Goal: Task Accomplishment & Management: Complete application form

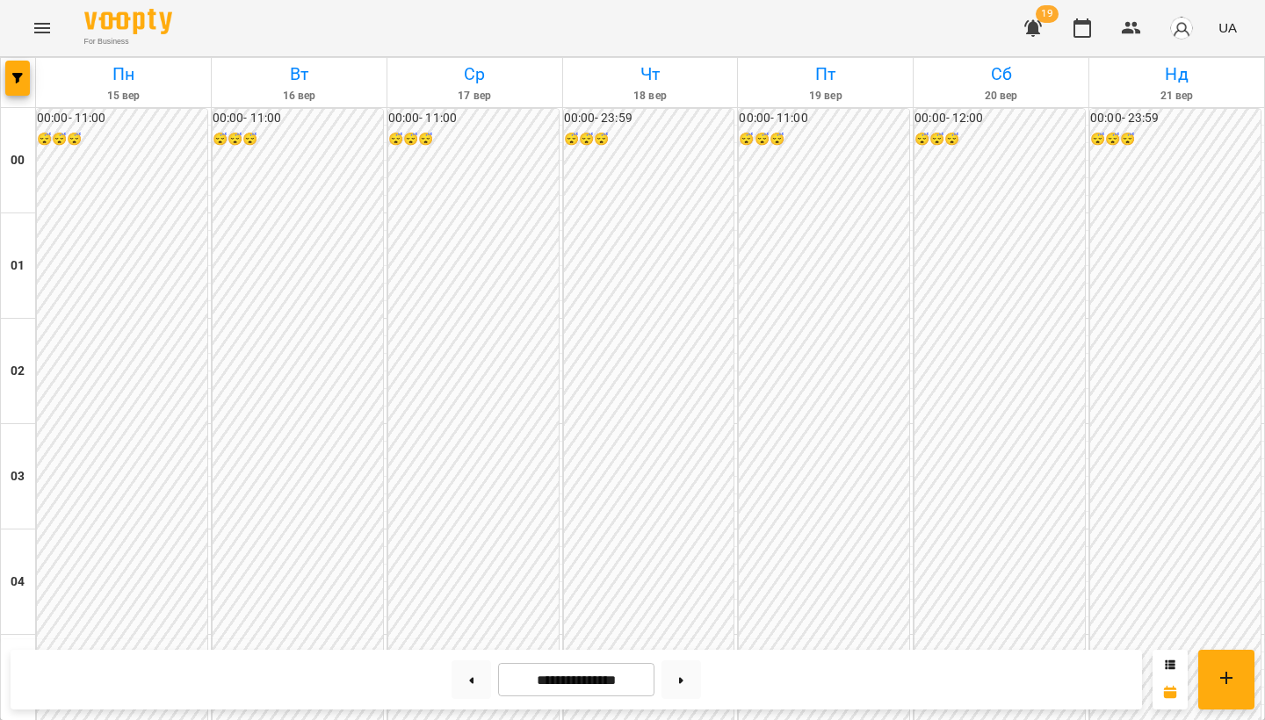
scroll to position [1273, 0]
click at [47, 29] on icon "Menu" at bounding box center [42, 28] width 21 height 21
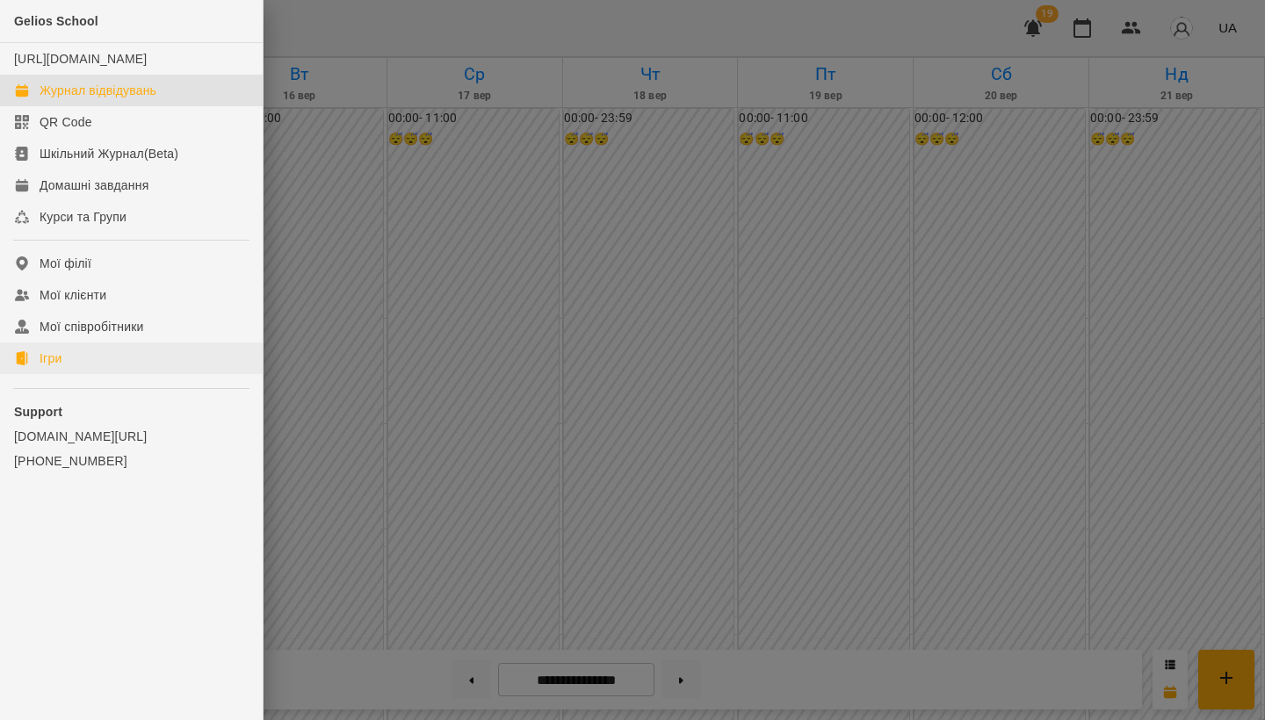
click at [80, 374] on link "Ігри" at bounding box center [131, 359] width 263 height 32
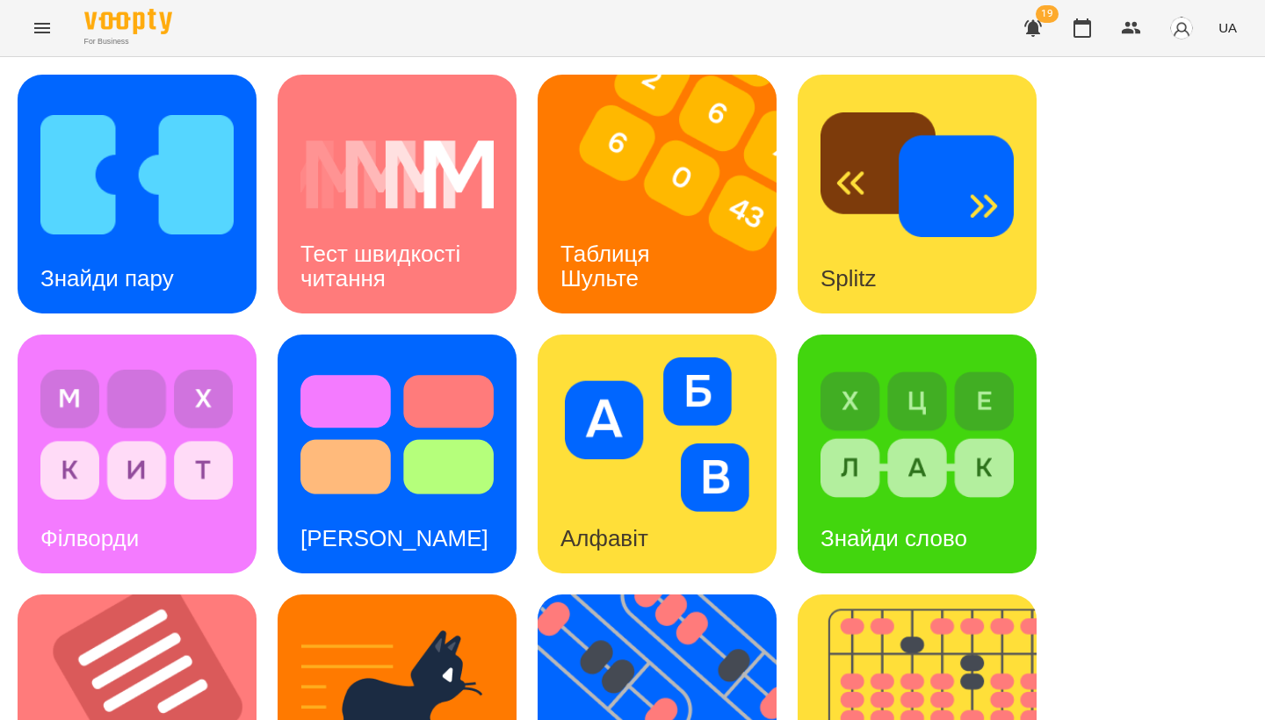
click at [264, 322] on div "Знайди пару Тест швидкості читання Таблиця Шульте Splitz Філворди Тест Струпа А…" at bounding box center [633, 714] width 1230 height 1279
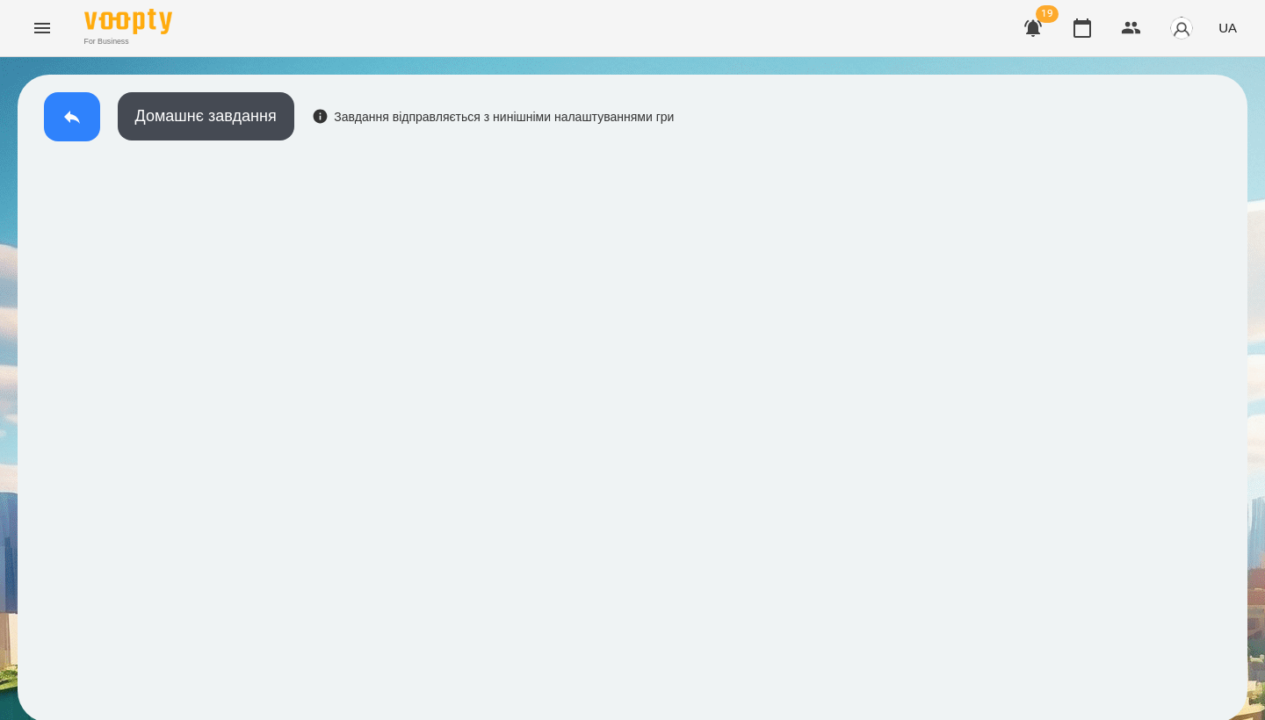
click at [60, 126] on button at bounding box center [72, 116] width 56 height 49
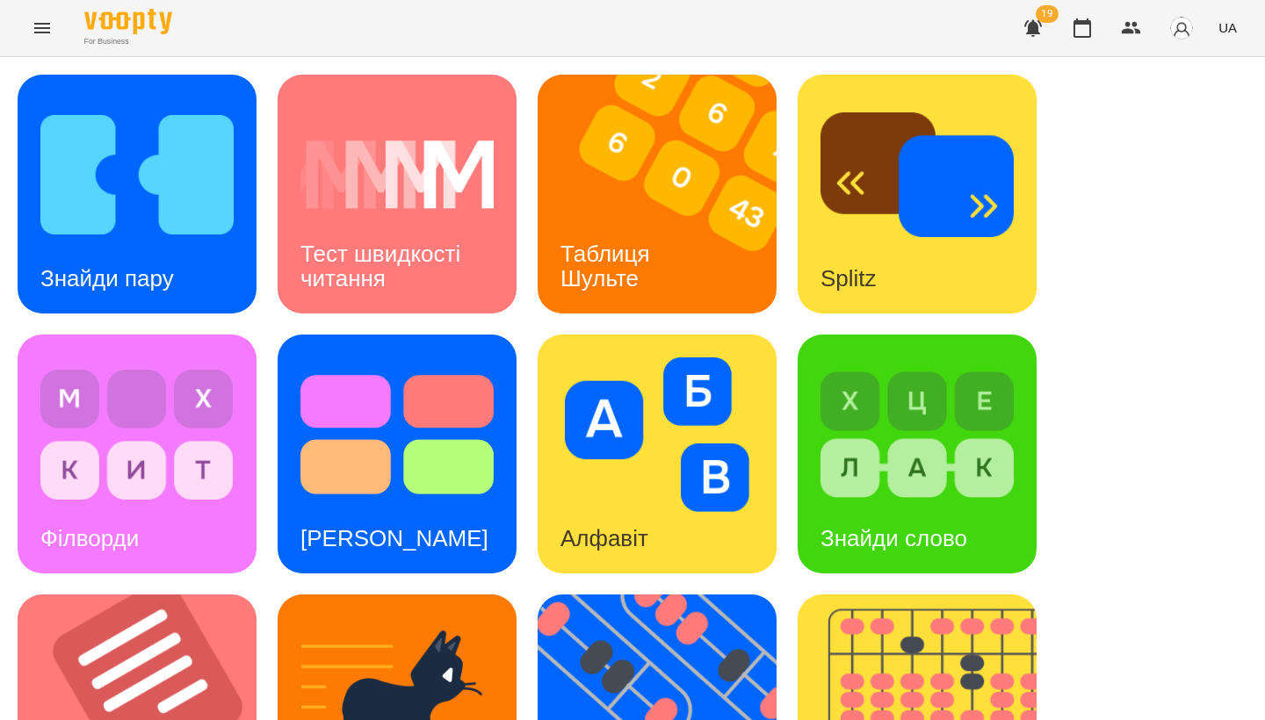
click at [900, 429] on img at bounding box center [917, 435] width 193 height 155
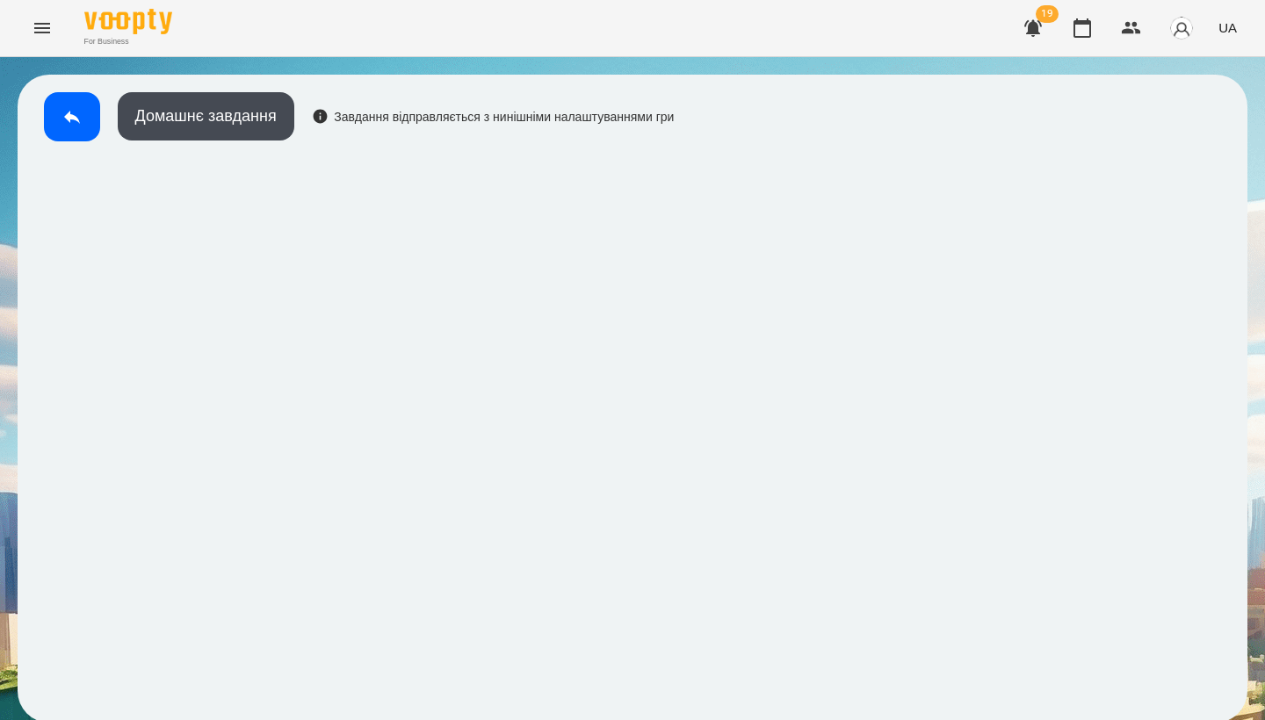
scroll to position [3, 0]
click at [72, 119] on icon at bounding box center [71, 116] width 21 height 21
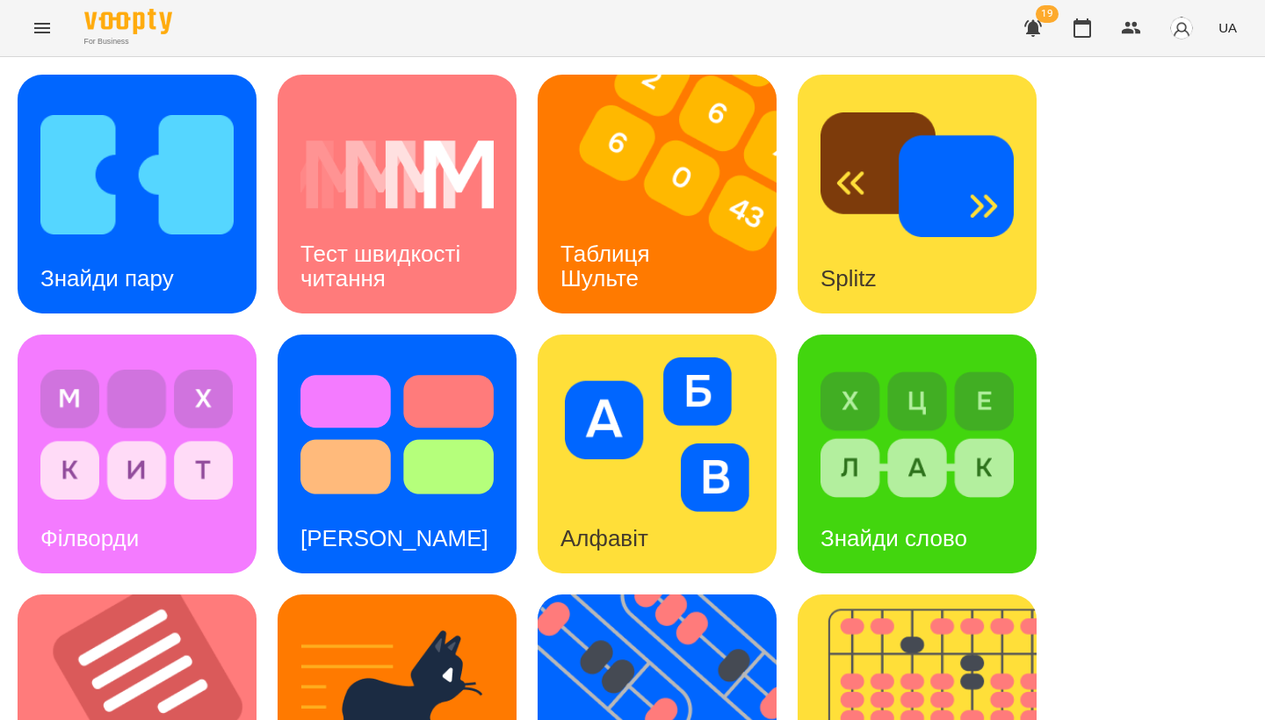
click at [894, 426] on img at bounding box center [917, 435] width 193 height 155
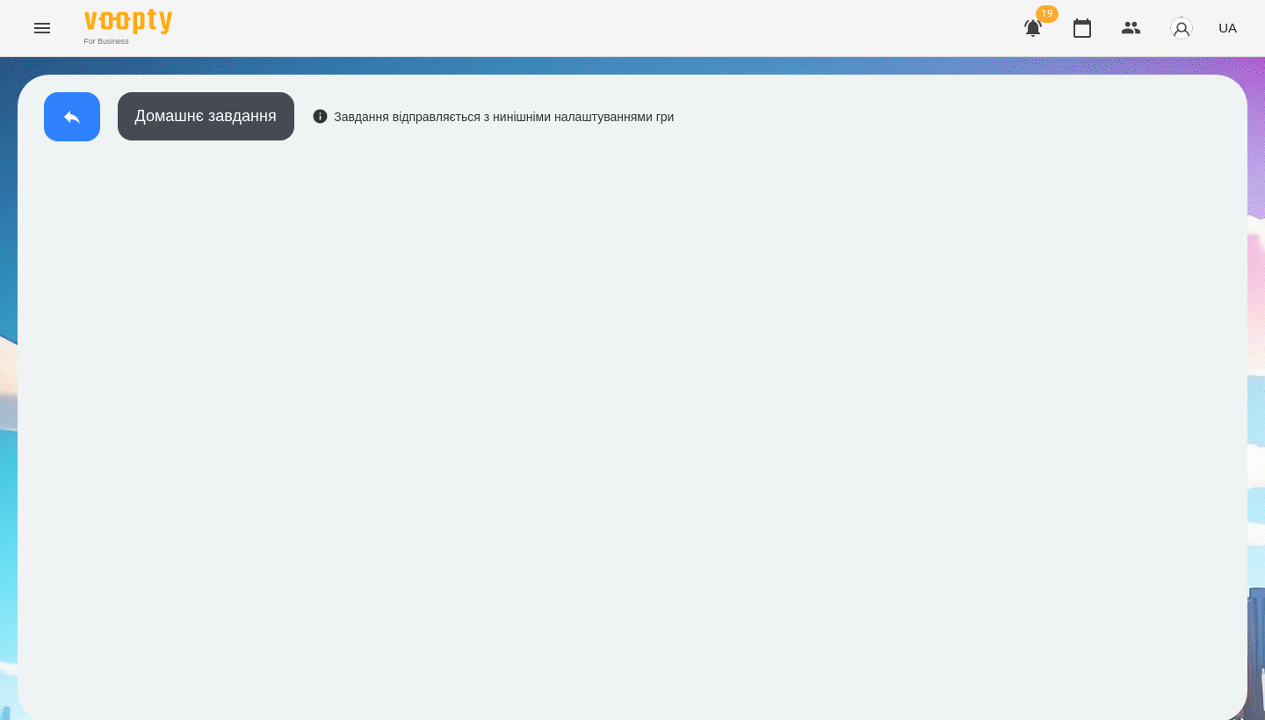
click at [79, 119] on icon at bounding box center [71, 116] width 21 height 21
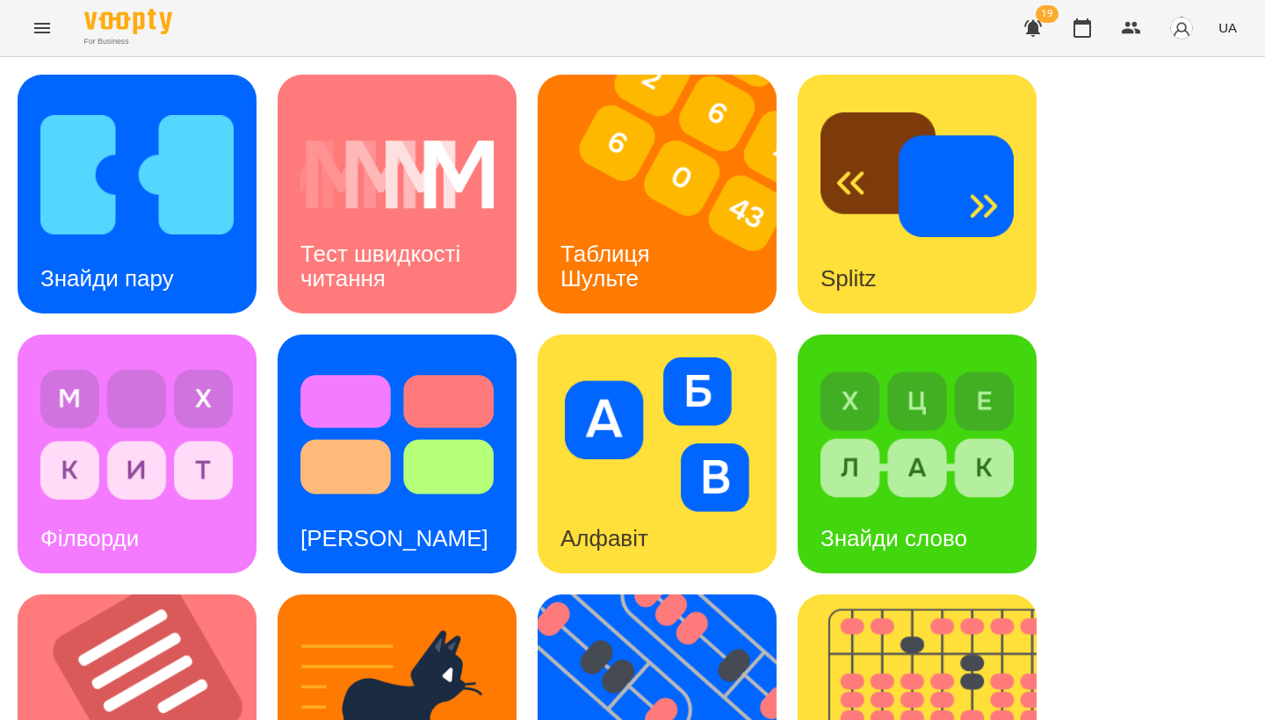
scroll to position [235, 0]
click at [890, 358] on img at bounding box center [917, 435] width 193 height 155
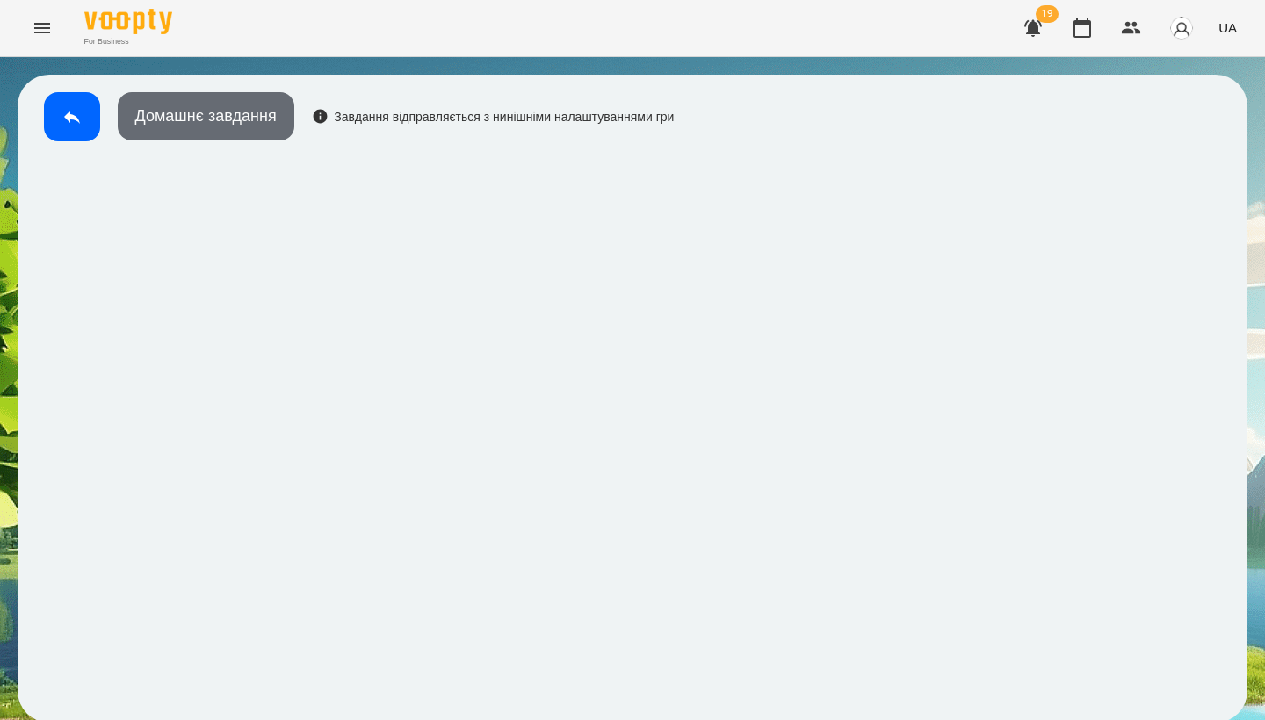
click at [245, 112] on button "Домашнє завдання" at bounding box center [206, 116] width 177 height 48
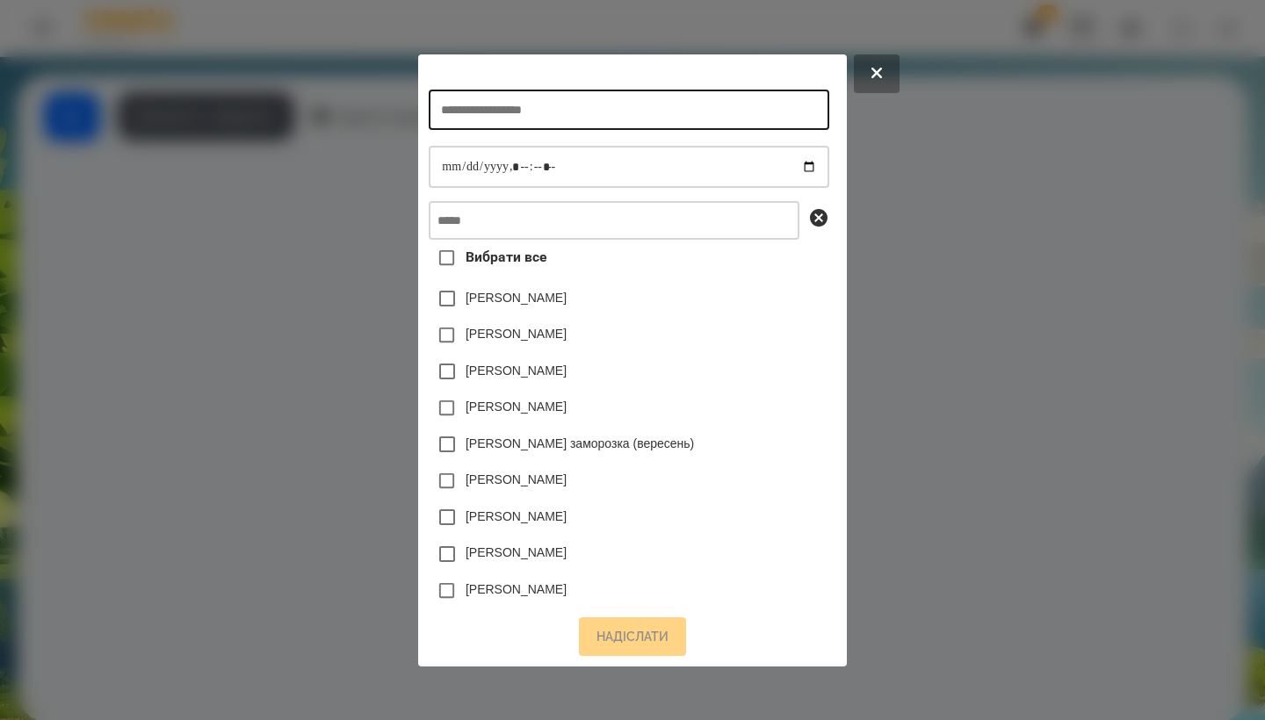
click at [500, 104] on input "text" at bounding box center [629, 110] width 400 height 40
type input "**********"
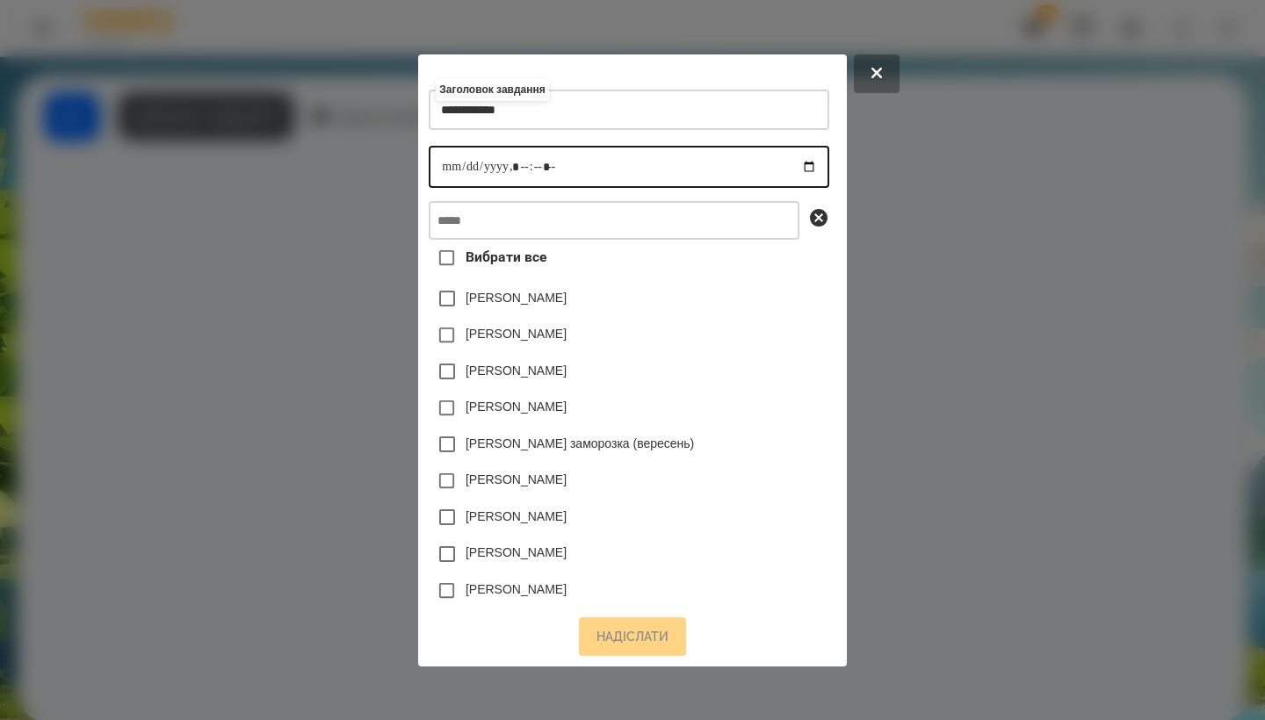
click at [430, 154] on input "datetime-local" at bounding box center [629, 167] width 400 height 42
click at [512, 161] on input "datetime-local" at bounding box center [629, 167] width 400 height 42
type input "**********"
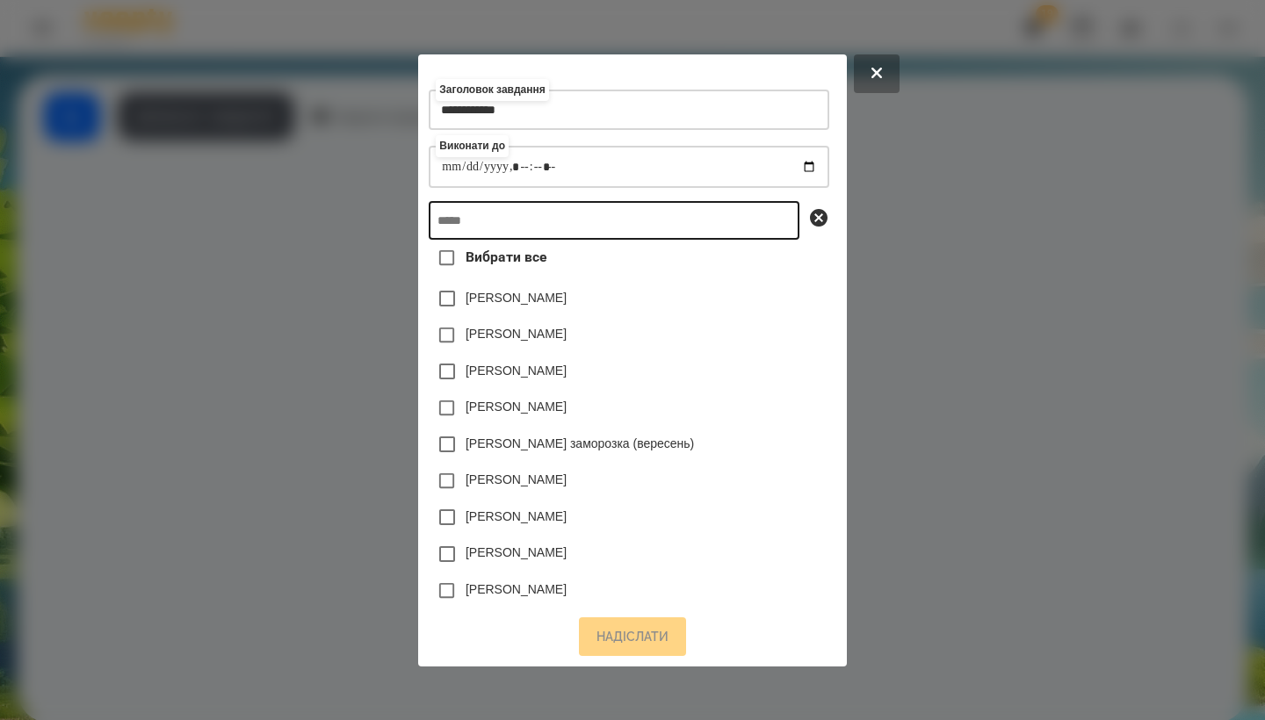
click at [564, 220] on input "text" at bounding box center [614, 220] width 371 height 39
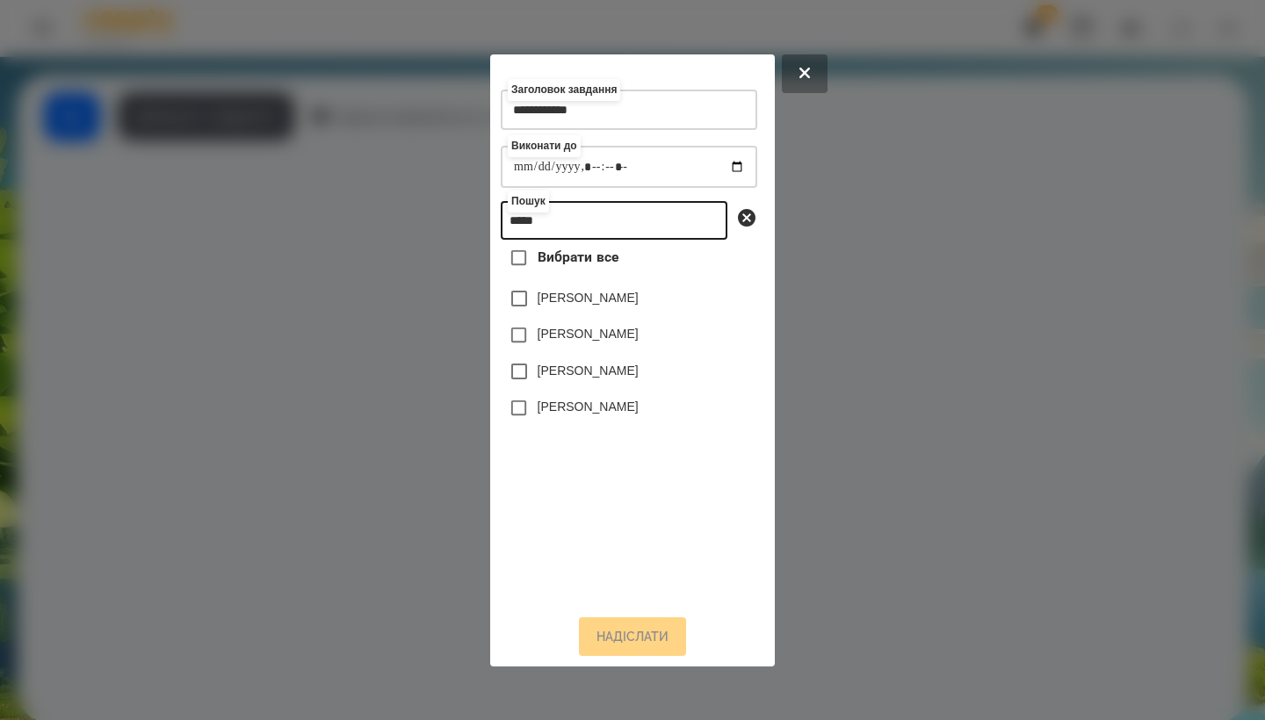
type input "*****"
click at [592, 338] on label "[PERSON_NAME]" at bounding box center [588, 334] width 101 height 18
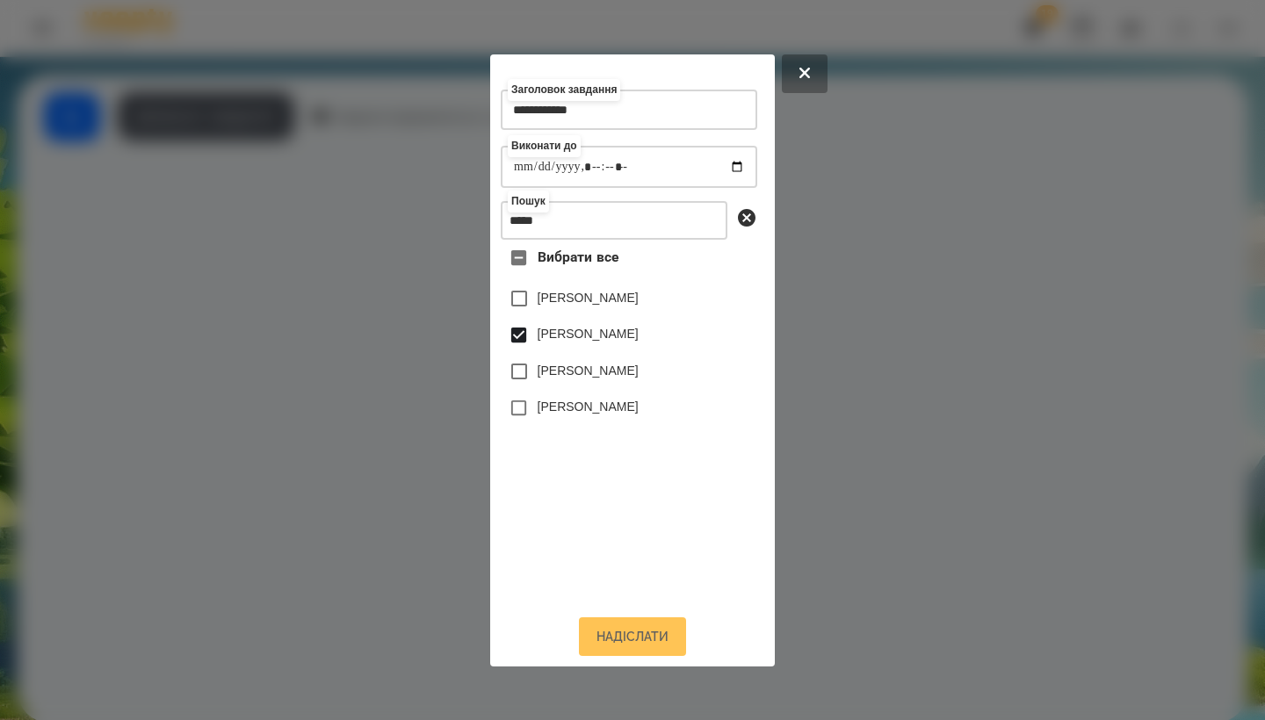
click at [622, 634] on button "Надіслати" at bounding box center [632, 637] width 107 height 39
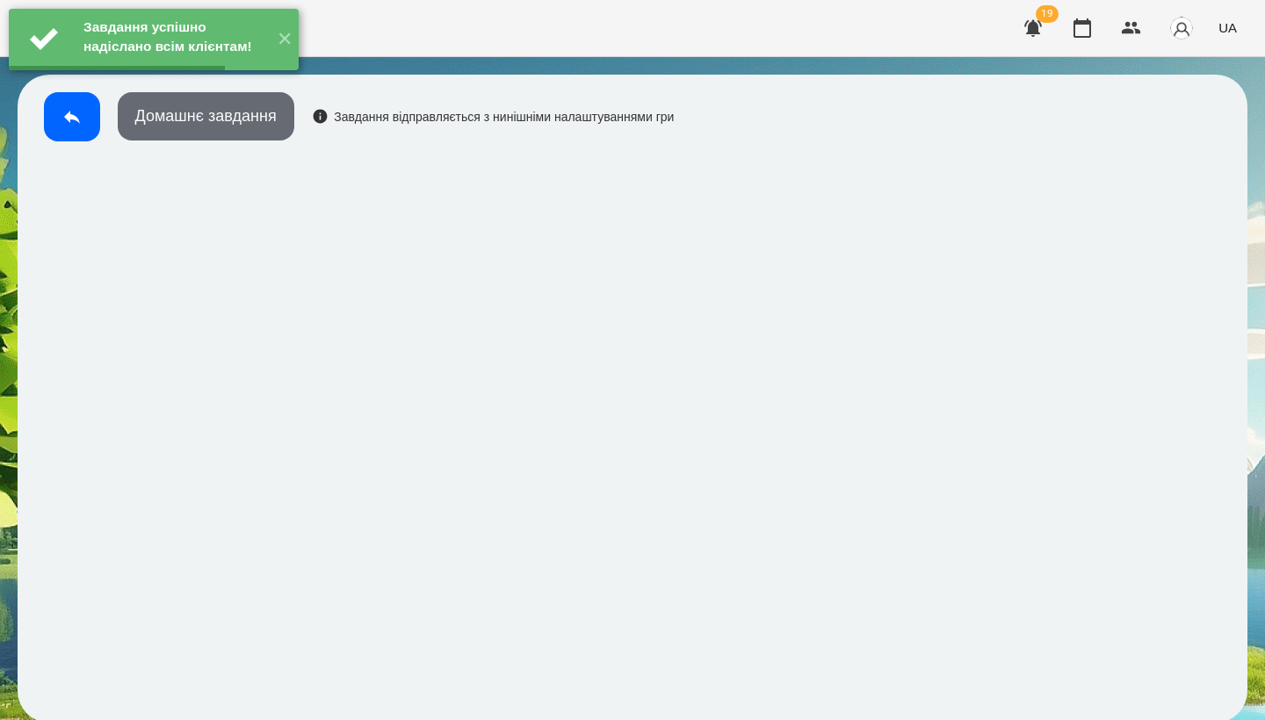
click at [239, 127] on button "Домашнє завдання" at bounding box center [206, 116] width 177 height 48
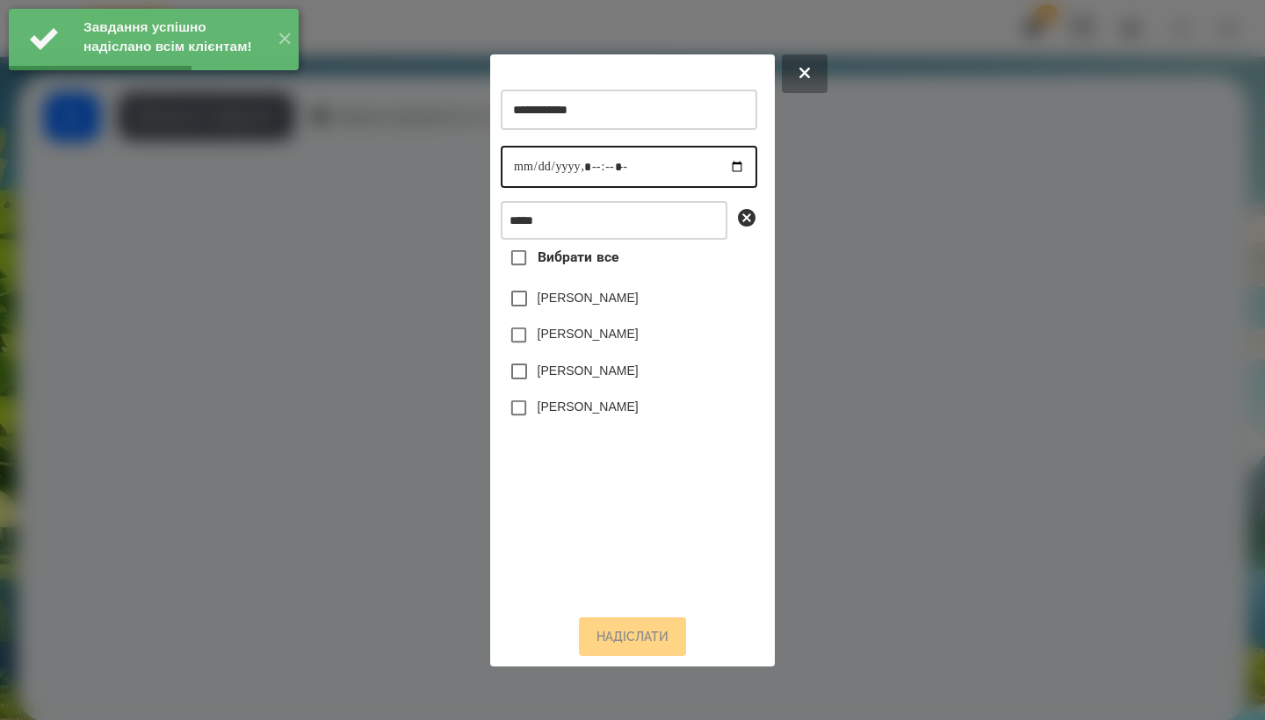
click at [513, 165] on input "datetime-local" at bounding box center [629, 167] width 257 height 42
type input "**********"
click at [569, 336] on label "[PERSON_NAME]" at bounding box center [588, 334] width 101 height 18
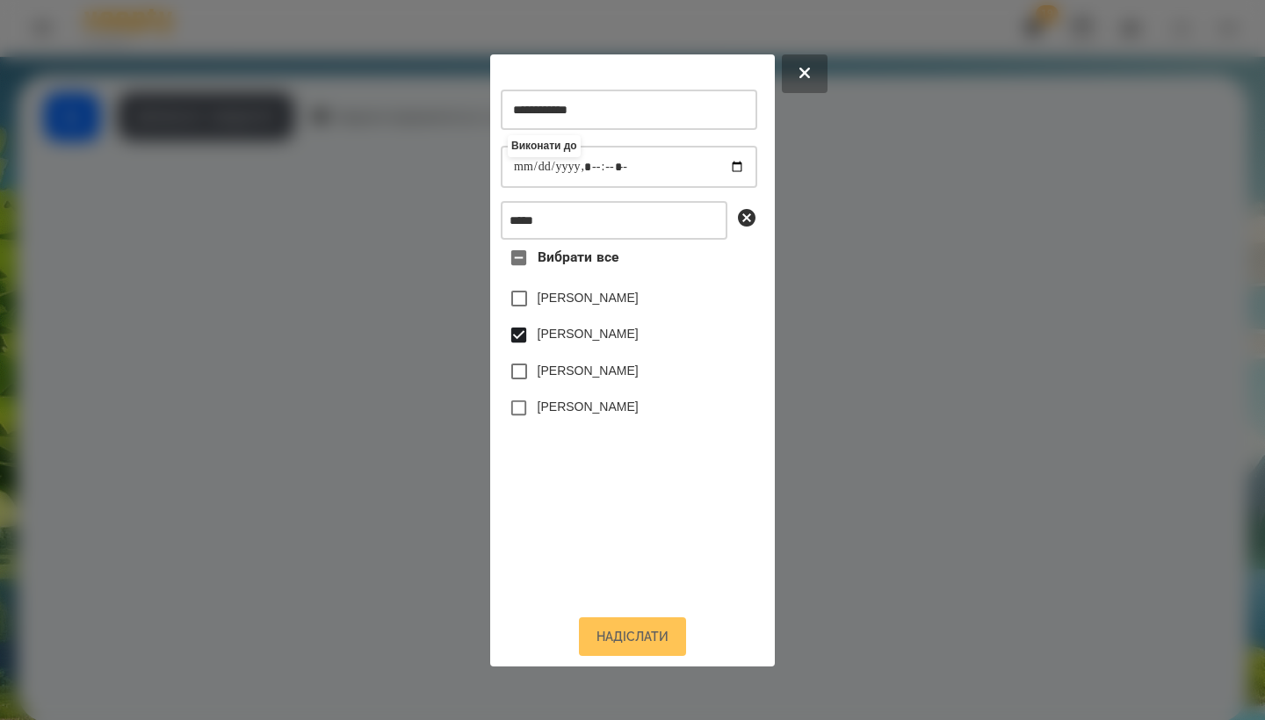
click at [642, 645] on button "Надіслати" at bounding box center [632, 637] width 107 height 39
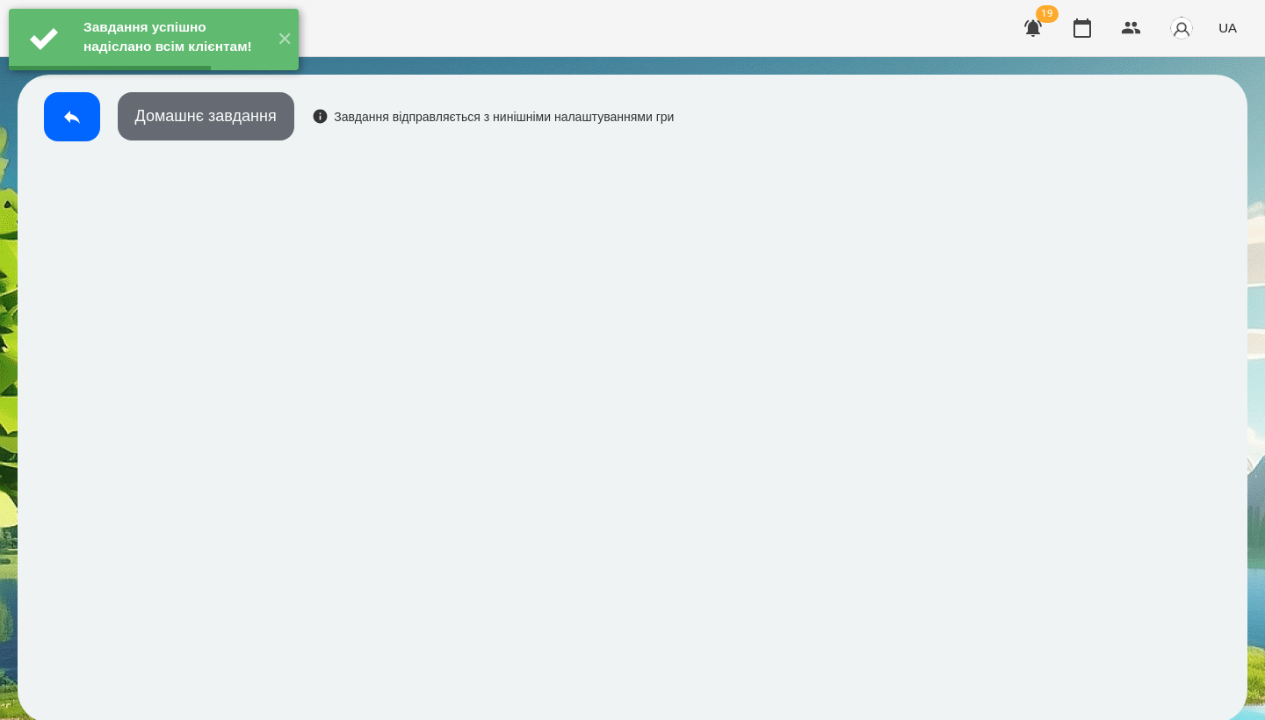
click at [258, 127] on button "Домашнє завдання" at bounding box center [206, 116] width 177 height 48
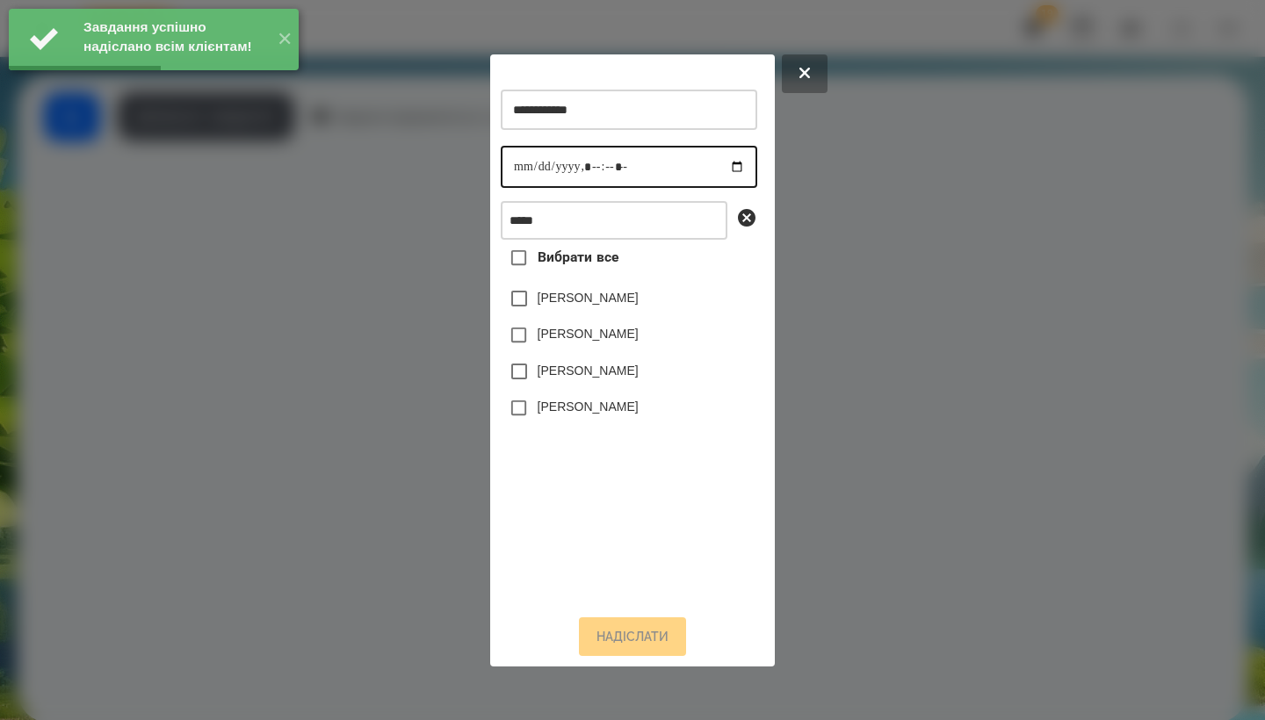
click at [520, 170] on input "datetime-local" at bounding box center [629, 167] width 257 height 42
type input "**********"
click at [572, 343] on label "[PERSON_NAME]" at bounding box center [588, 334] width 101 height 18
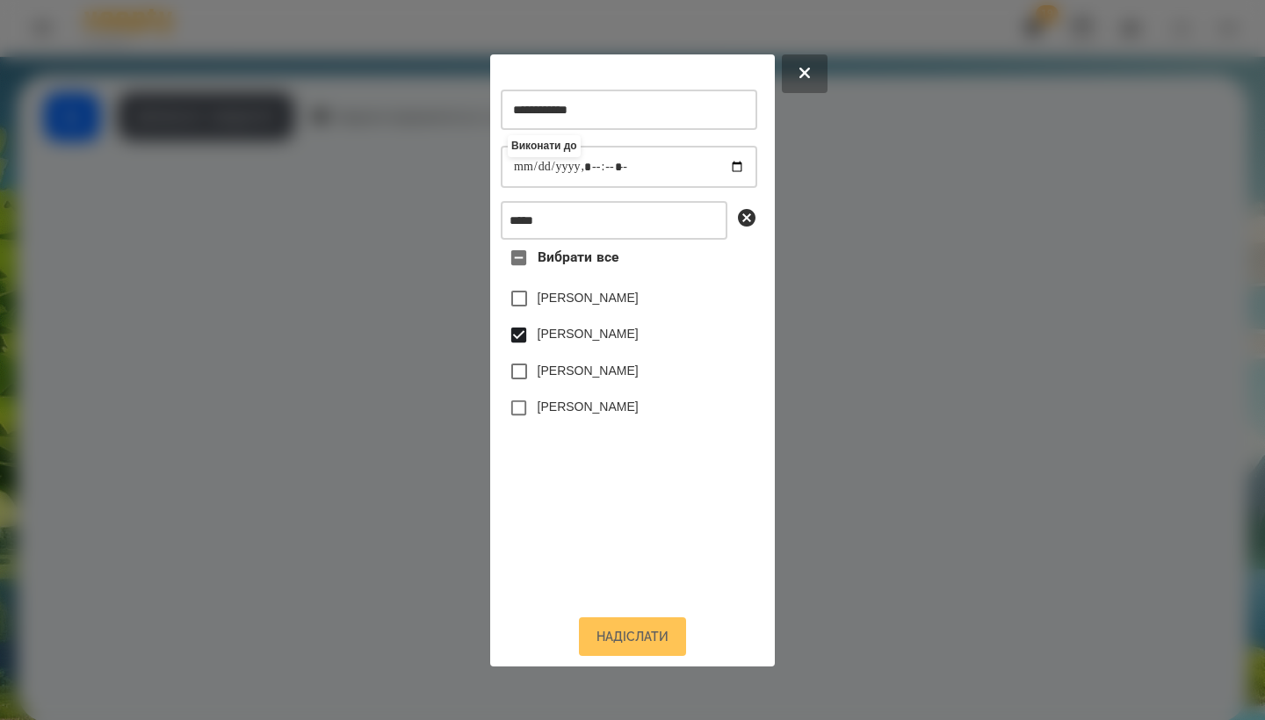
click at [628, 649] on button "Надіслати" at bounding box center [632, 637] width 107 height 39
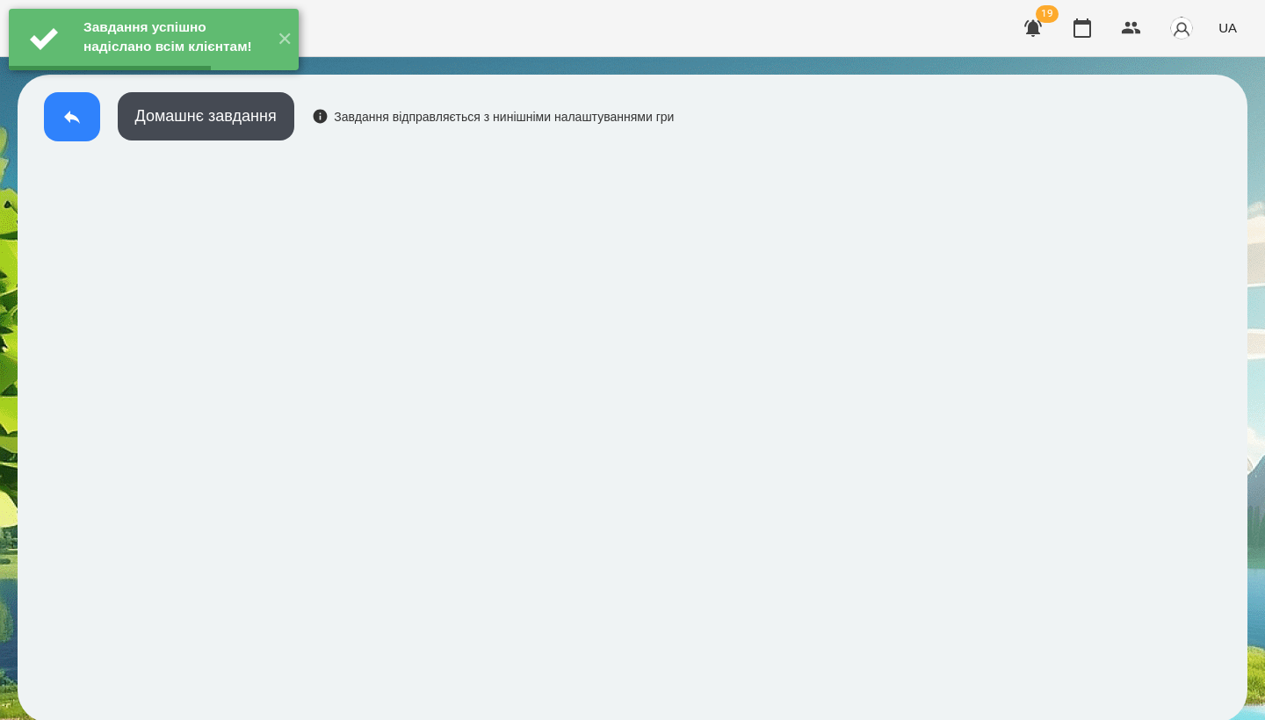
click at [67, 120] on icon at bounding box center [71, 116] width 21 height 21
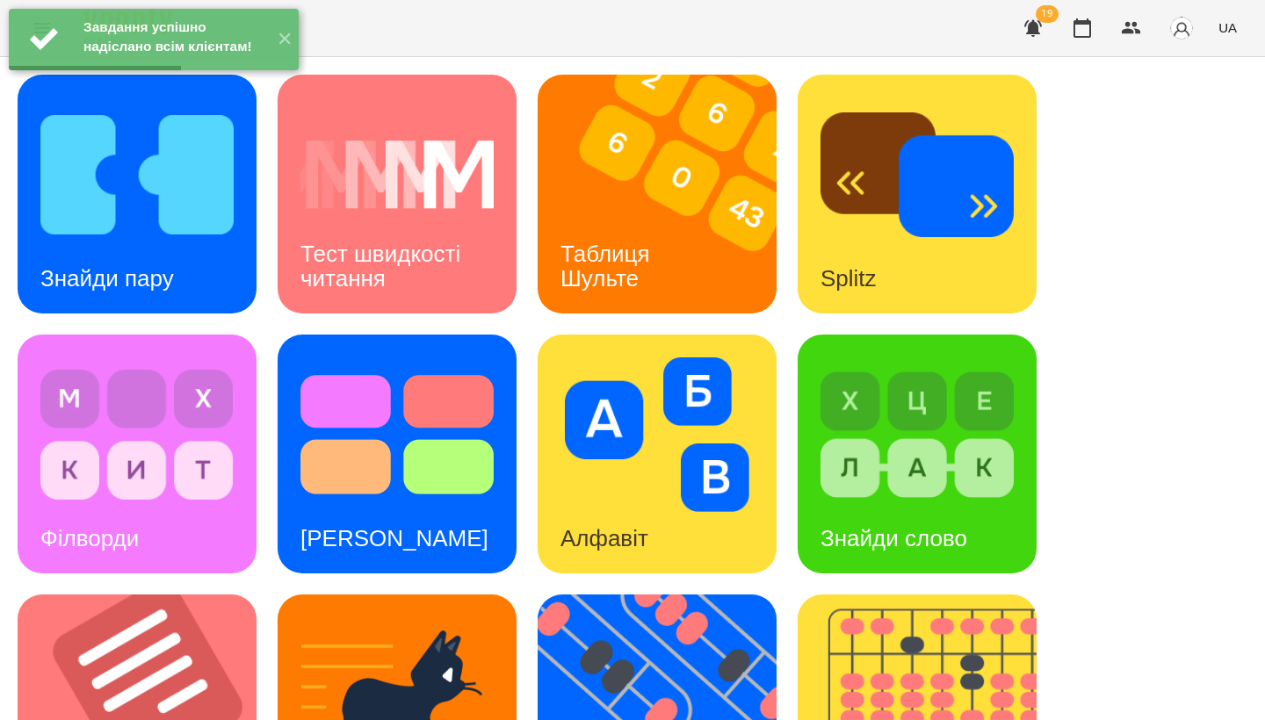
click at [216, 450] on img at bounding box center [136, 435] width 193 height 155
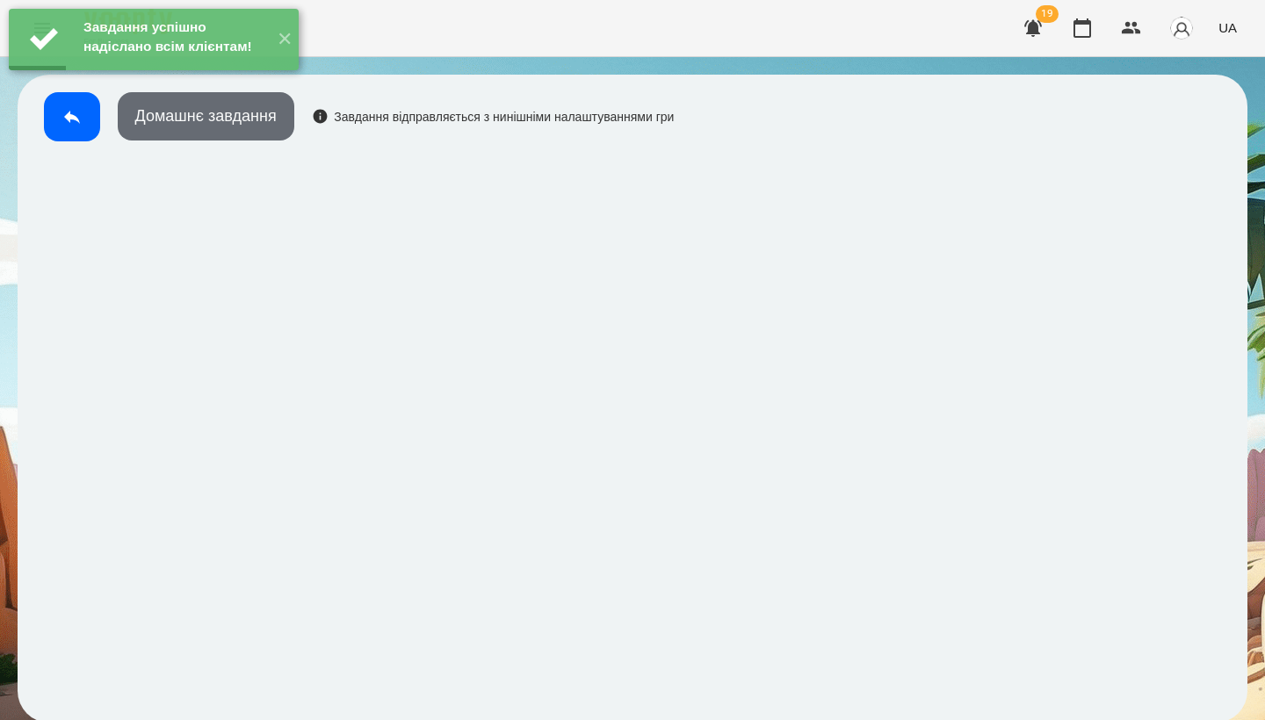
click at [210, 130] on button "Домашнє завдання" at bounding box center [206, 116] width 177 height 48
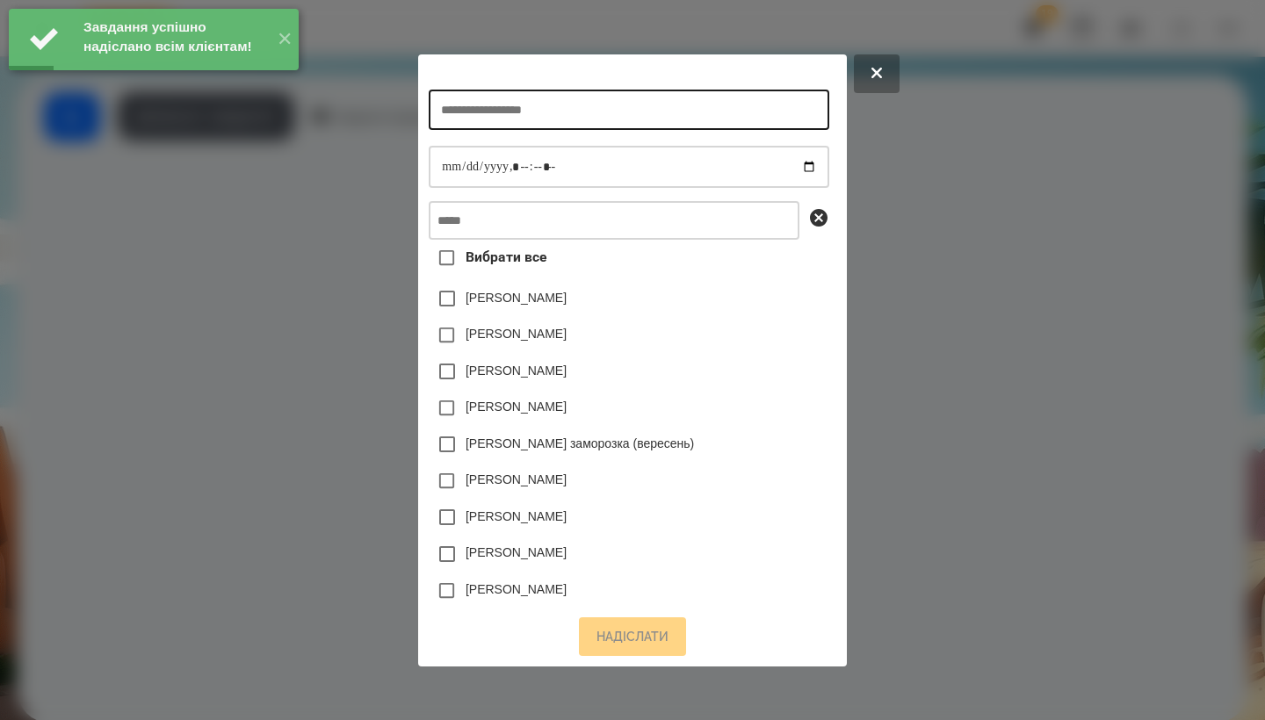
click at [512, 122] on input "text" at bounding box center [629, 110] width 400 height 40
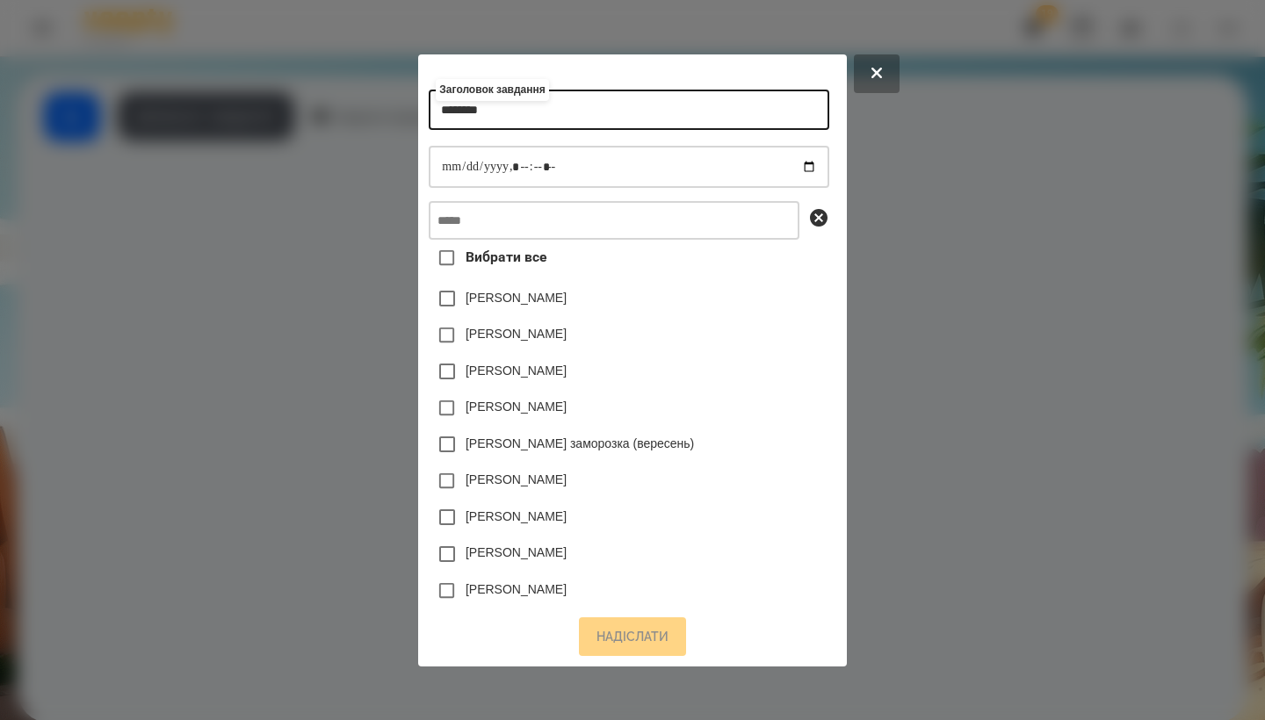
type input "********"
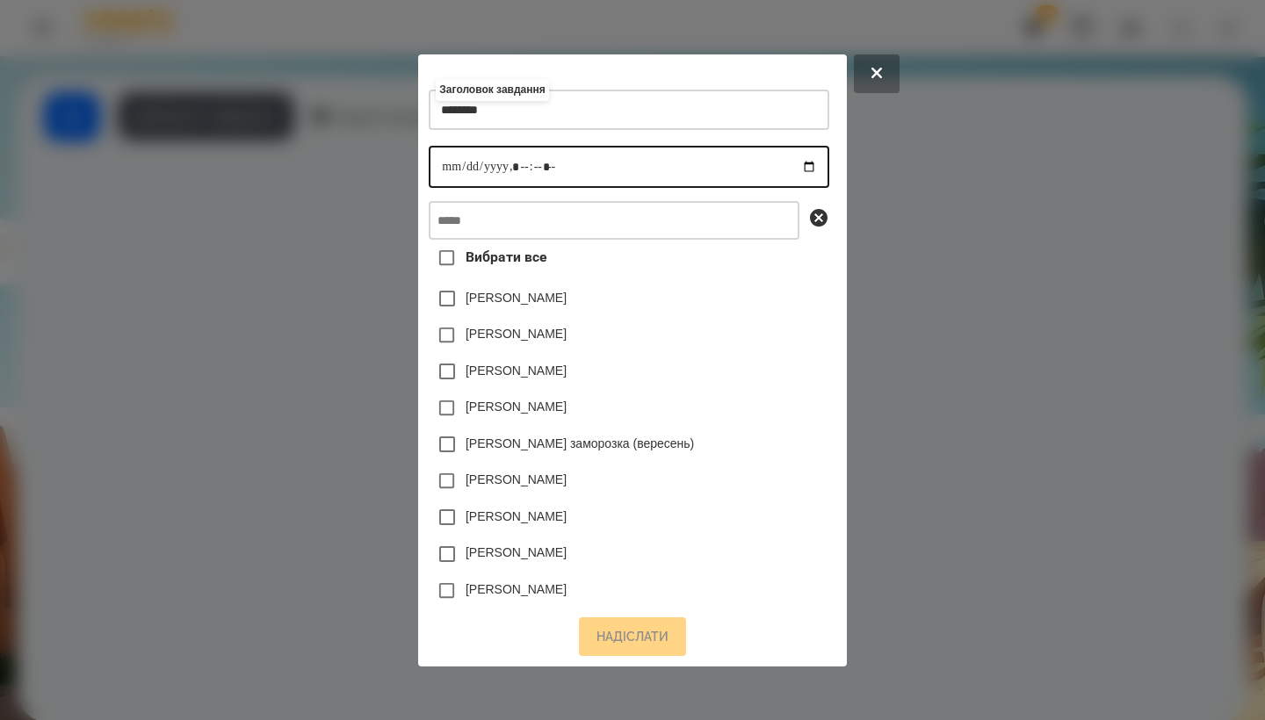
click at [433, 169] on input "datetime-local" at bounding box center [629, 167] width 400 height 42
click at [518, 163] on input "datetime-local" at bounding box center [629, 167] width 400 height 42
type input "**********"
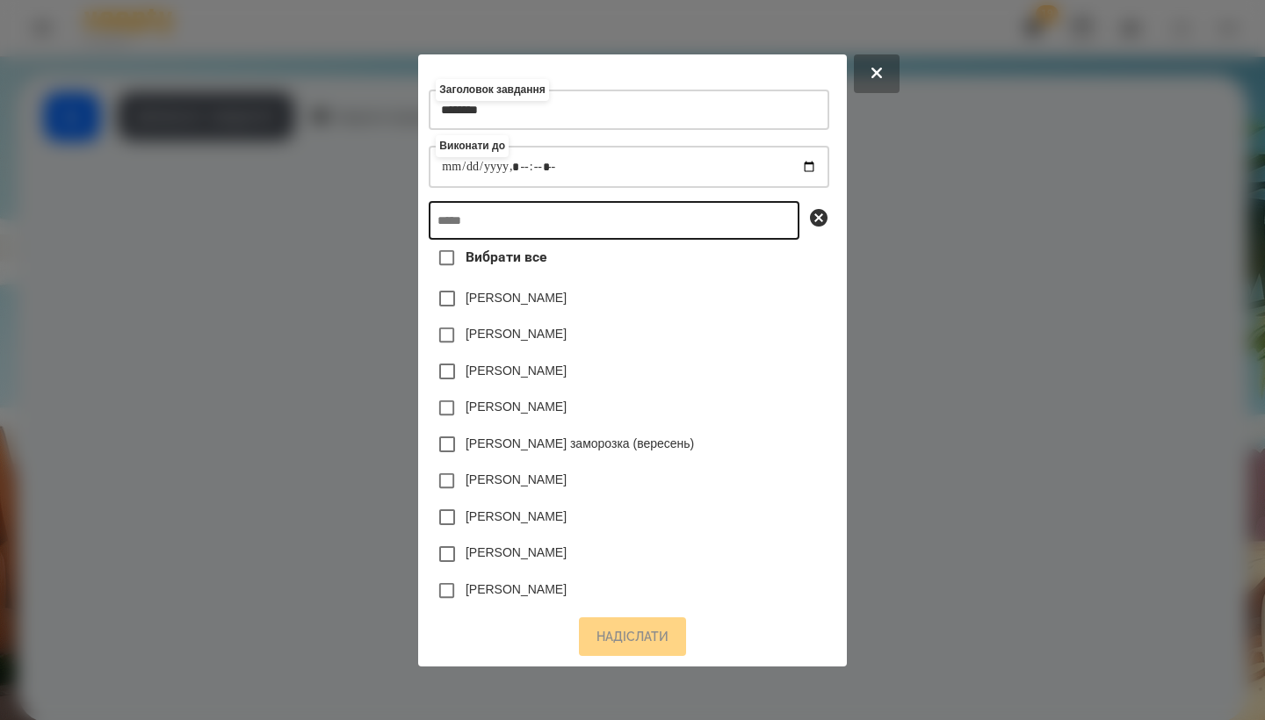
click at [568, 218] on input "text" at bounding box center [614, 220] width 371 height 39
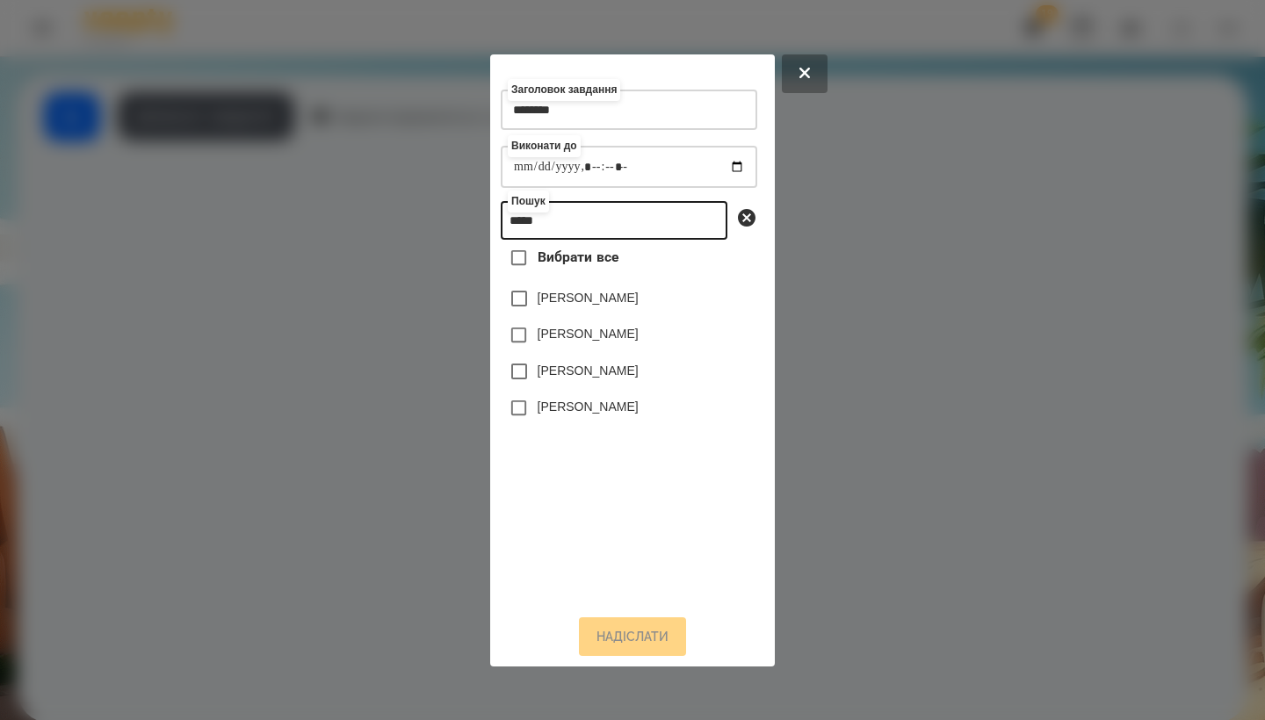
type input "*****"
click at [581, 341] on label "[PERSON_NAME]" at bounding box center [588, 334] width 101 height 18
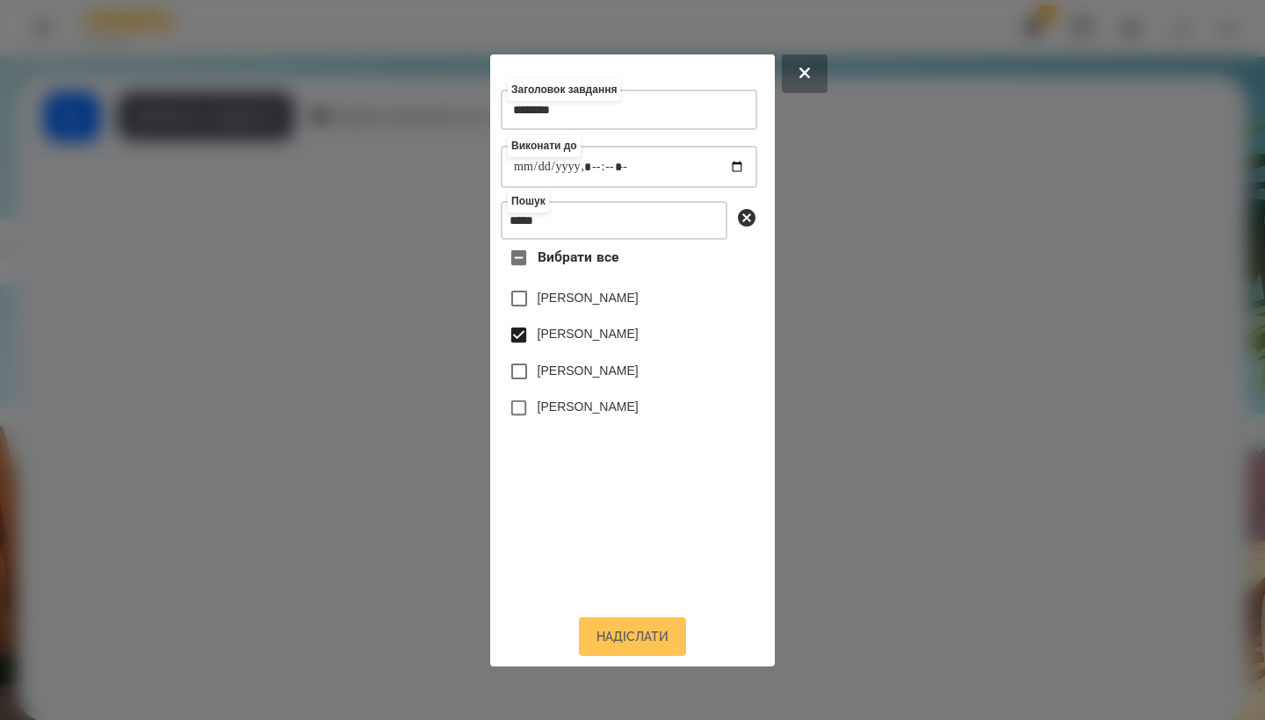
click at [648, 643] on button "Надіслати" at bounding box center [632, 637] width 107 height 39
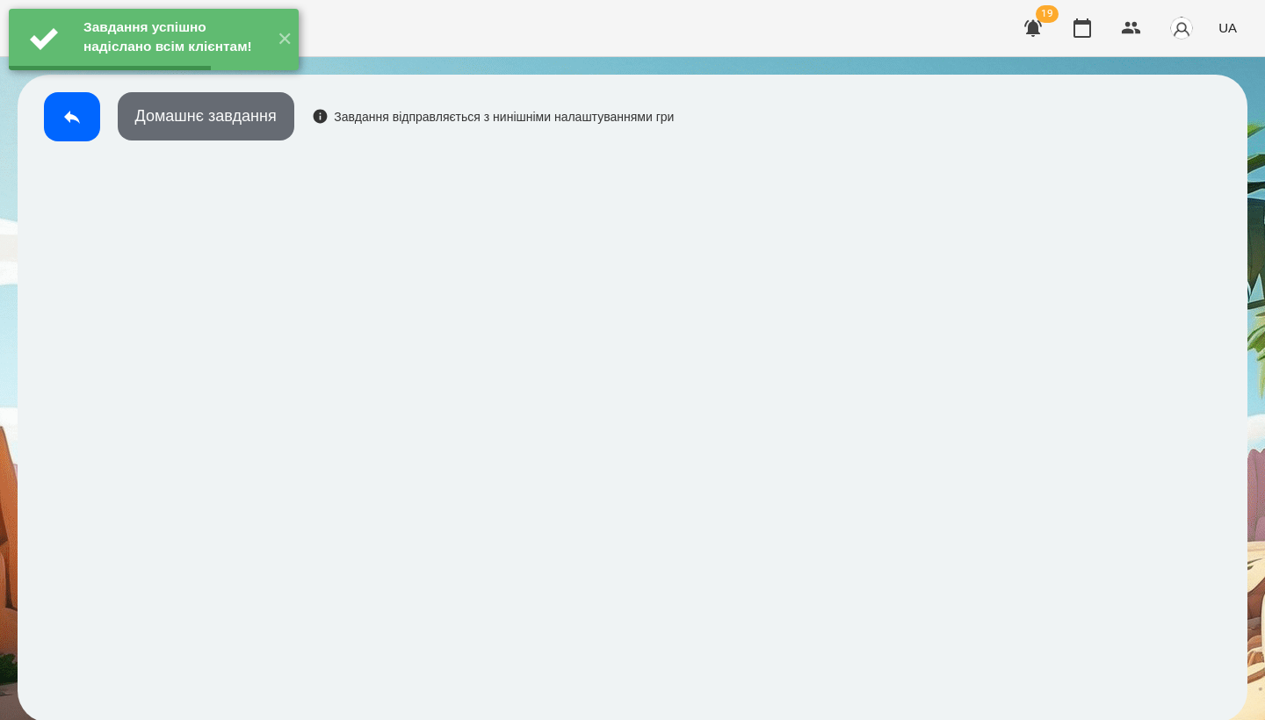
click at [275, 132] on button "Домашнє завдання" at bounding box center [206, 116] width 177 height 48
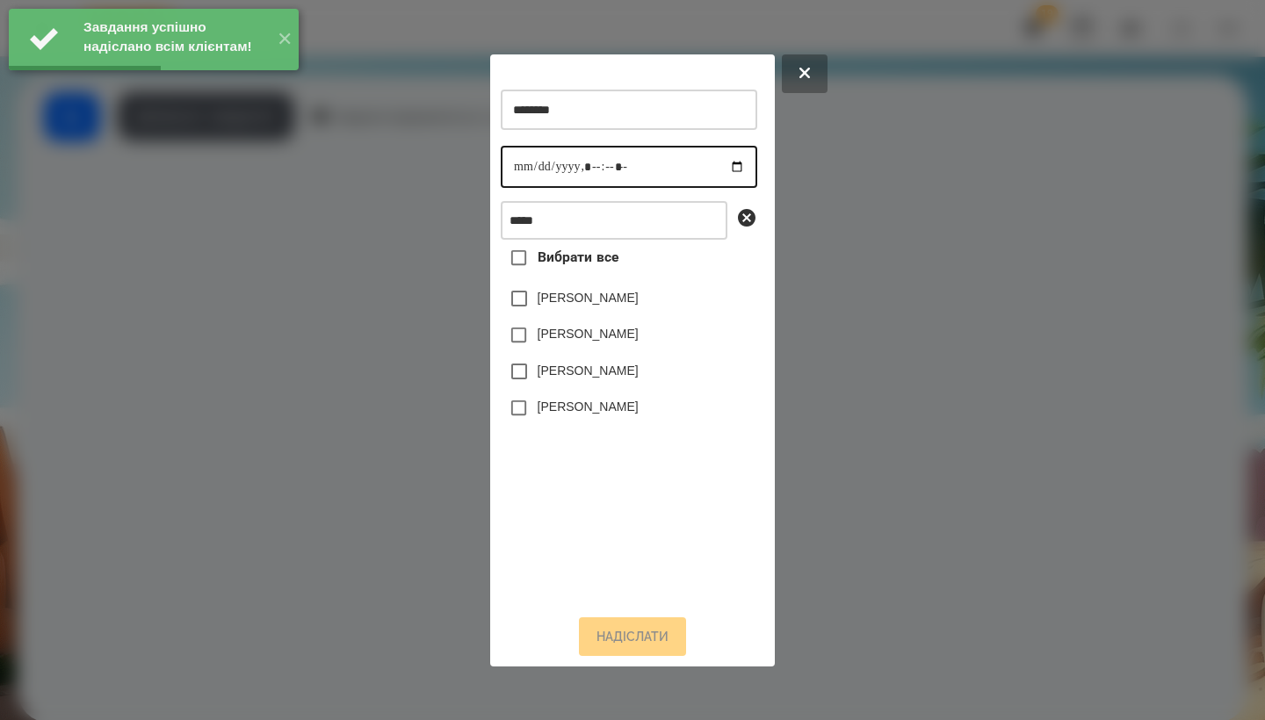
click at [515, 168] on input "datetime-local" at bounding box center [629, 167] width 257 height 42
type input "**********"
click at [585, 343] on label "[PERSON_NAME]" at bounding box center [588, 334] width 101 height 18
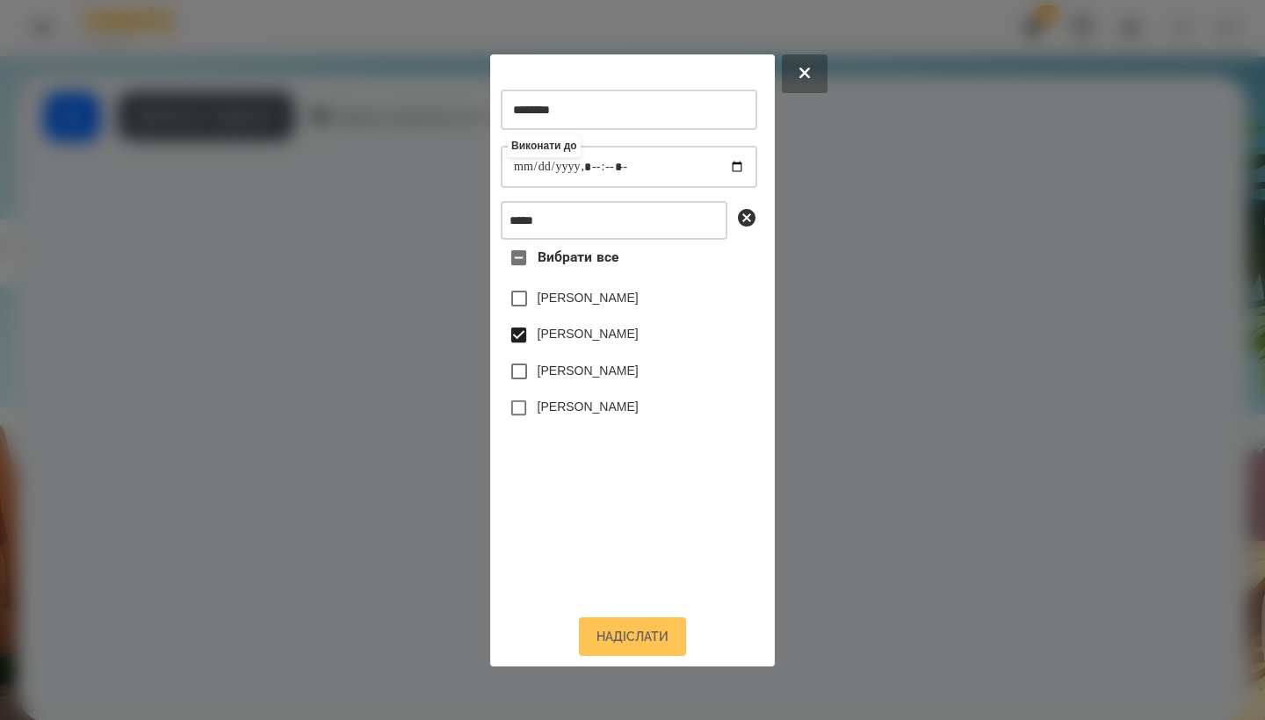
click at [626, 650] on button "Надіслати" at bounding box center [632, 637] width 107 height 39
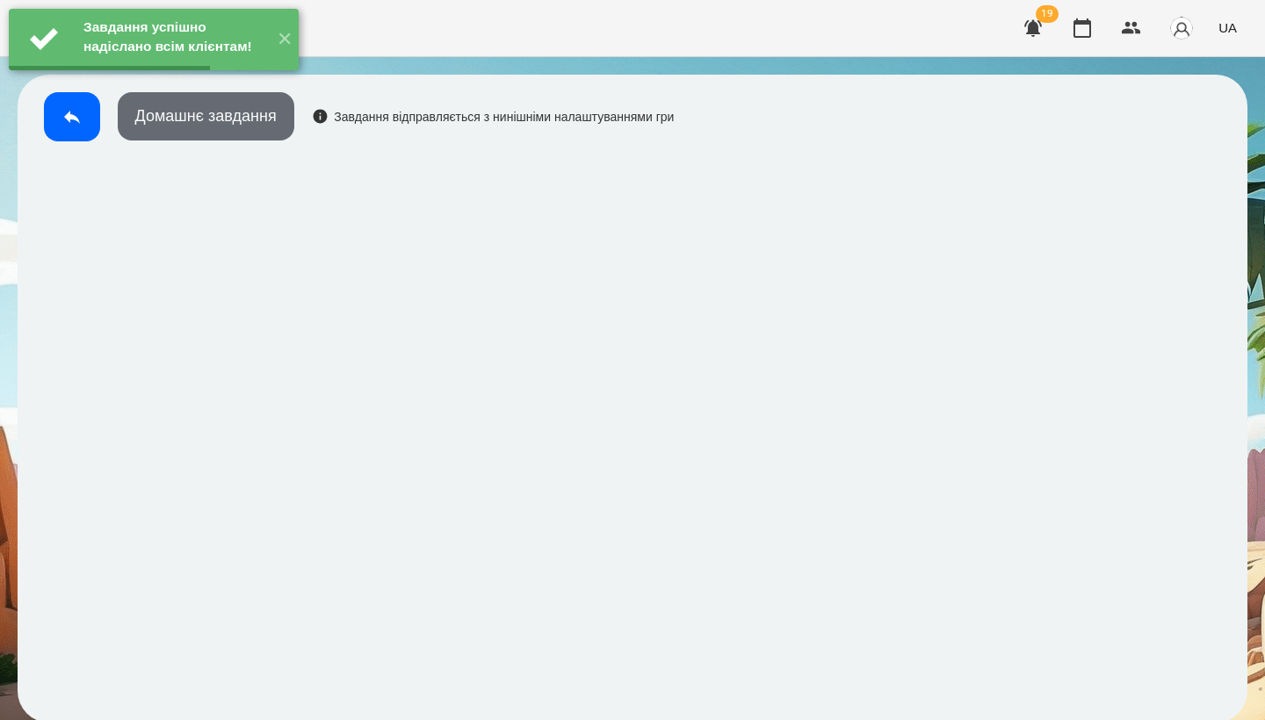
click at [255, 132] on button "Домашнє завдання" at bounding box center [206, 116] width 177 height 48
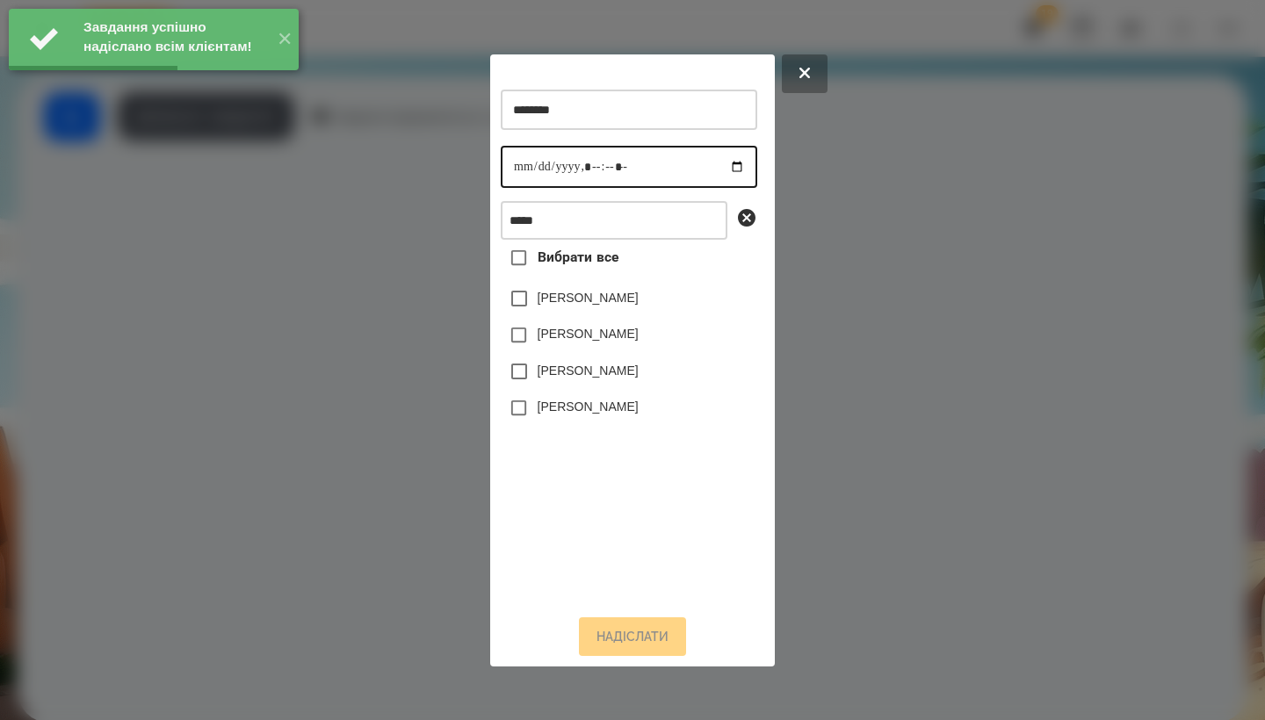
click at [522, 170] on input "datetime-local" at bounding box center [629, 167] width 257 height 42
type input "**********"
click at [570, 343] on label "[PERSON_NAME]" at bounding box center [588, 334] width 101 height 18
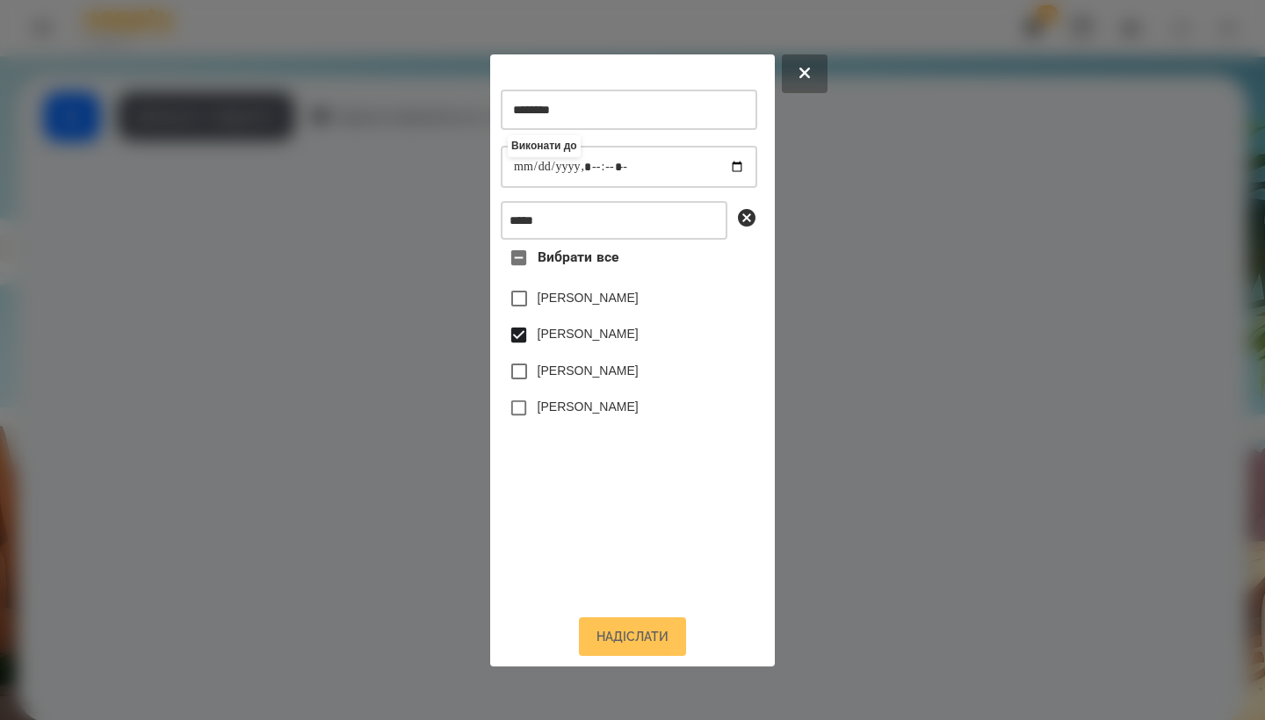
click at [634, 641] on button "Надіслати" at bounding box center [632, 637] width 107 height 39
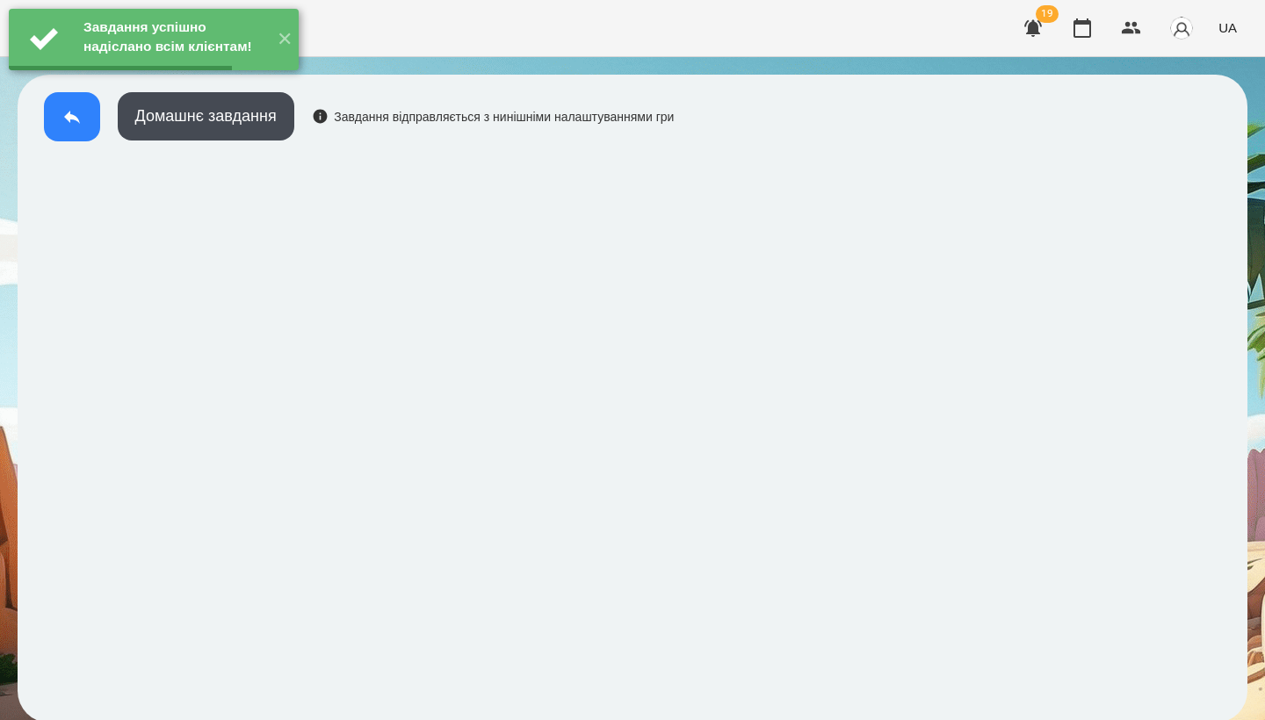
click at [68, 119] on icon at bounding box center [72, 117] width 16 height 13
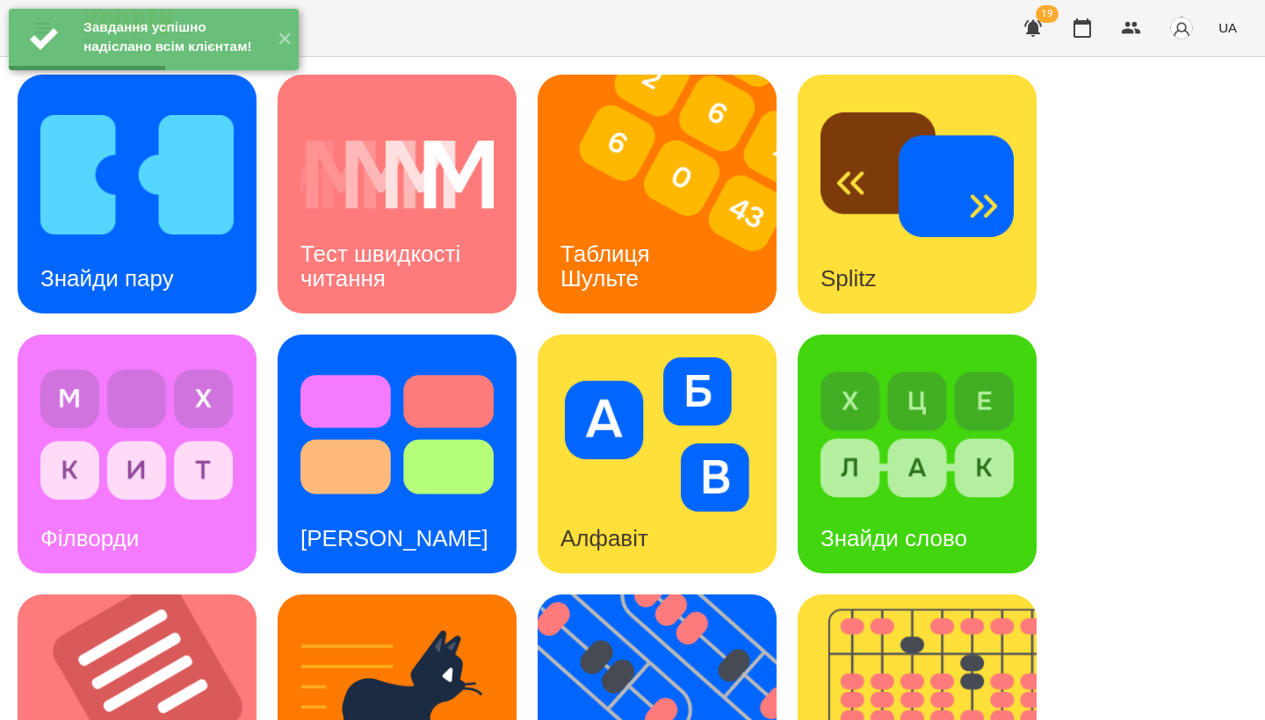
scroll to position [391, 0]
click at [191, 595] on img at bounding box center [148, 714] width 261 height 239
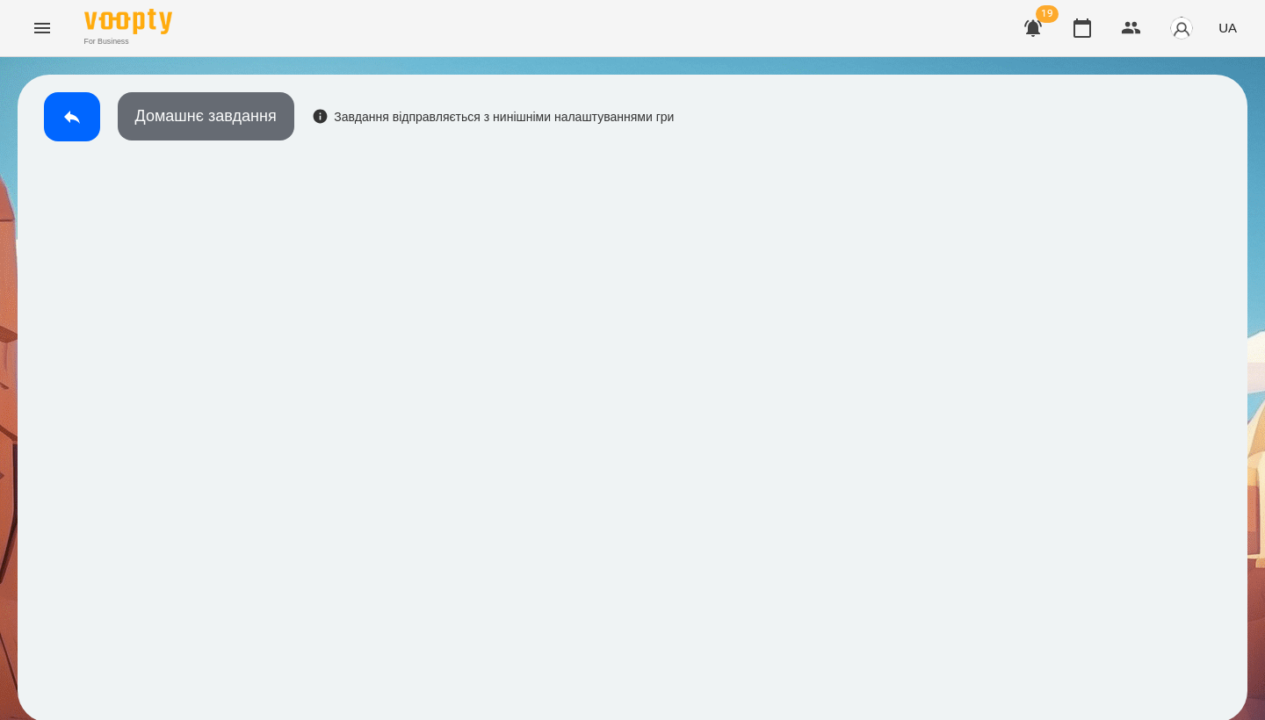
click at [235, 123] on button "Домашнє завдання" at bounding box center [206, 116] width 177 height 48
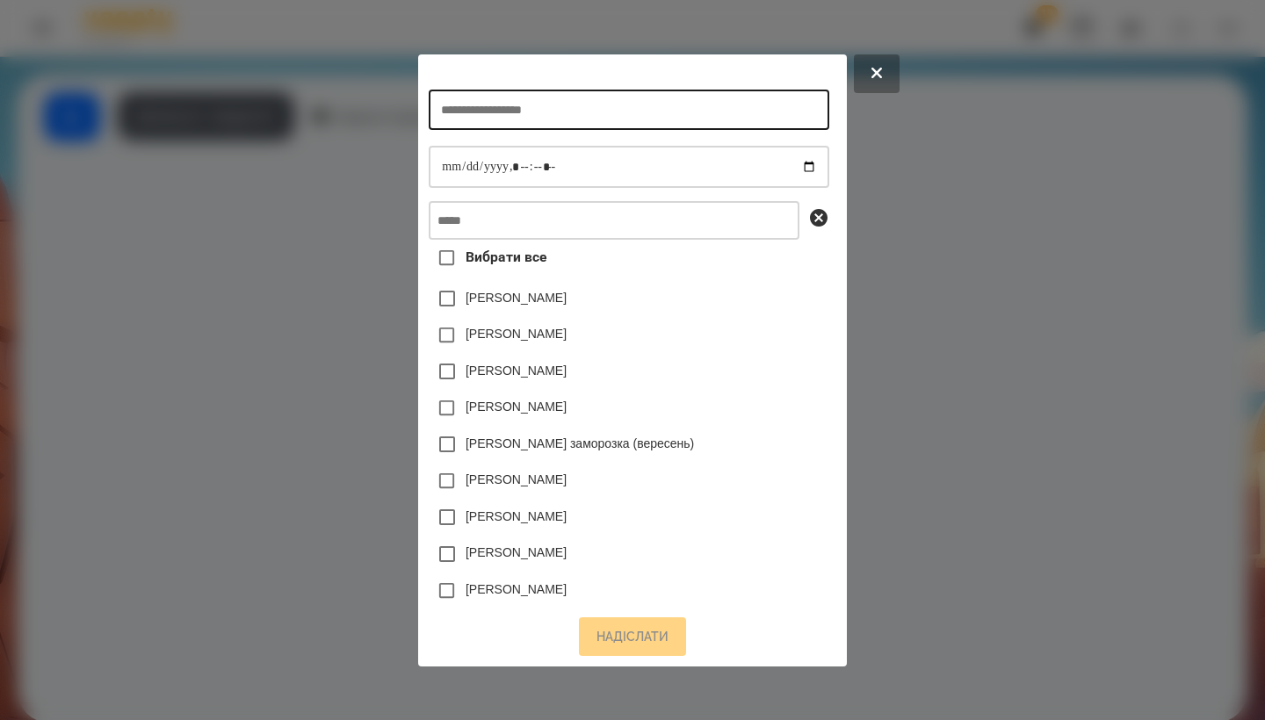
click at [601, 119] on input "text" at bounding box center [629, 110] width 400 height 40
type input "**********"
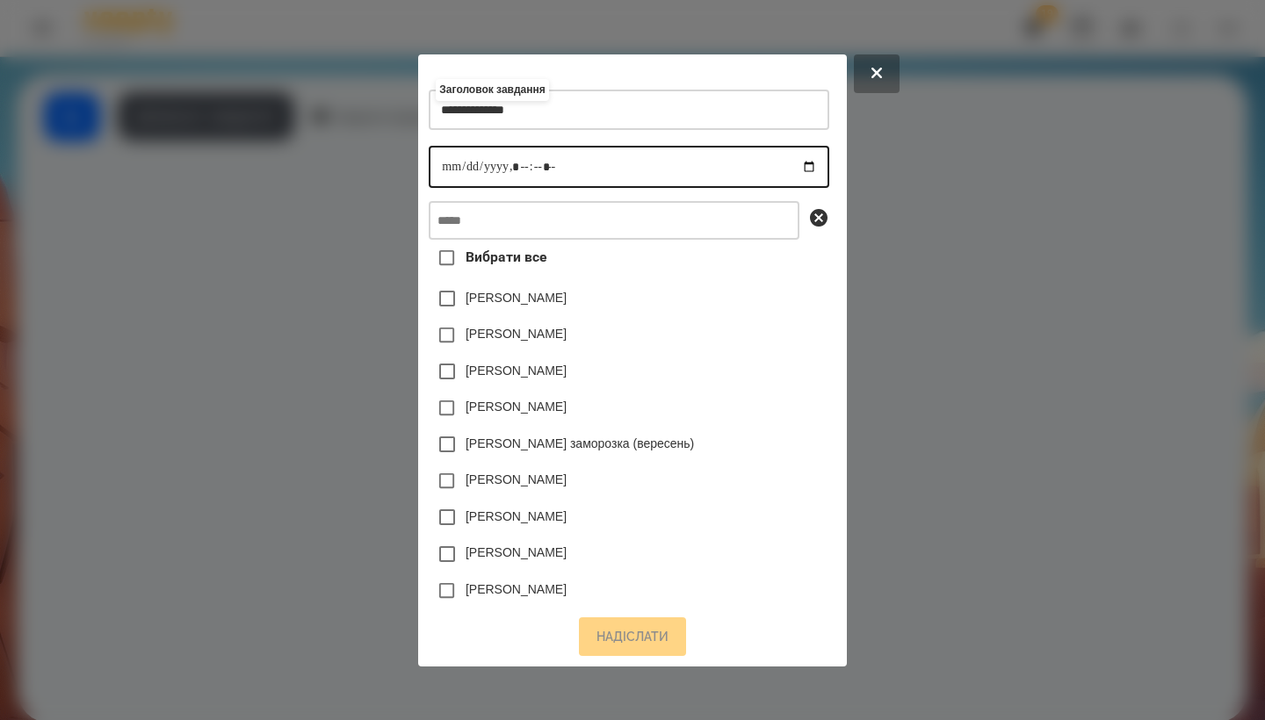
click at [432, 165] on input "datetime-local" at bounding box center [629, 167] width 400 height 42
click at [517, 159] on input "datetime-local" at bounding box center [629, 167] width 400 height 42
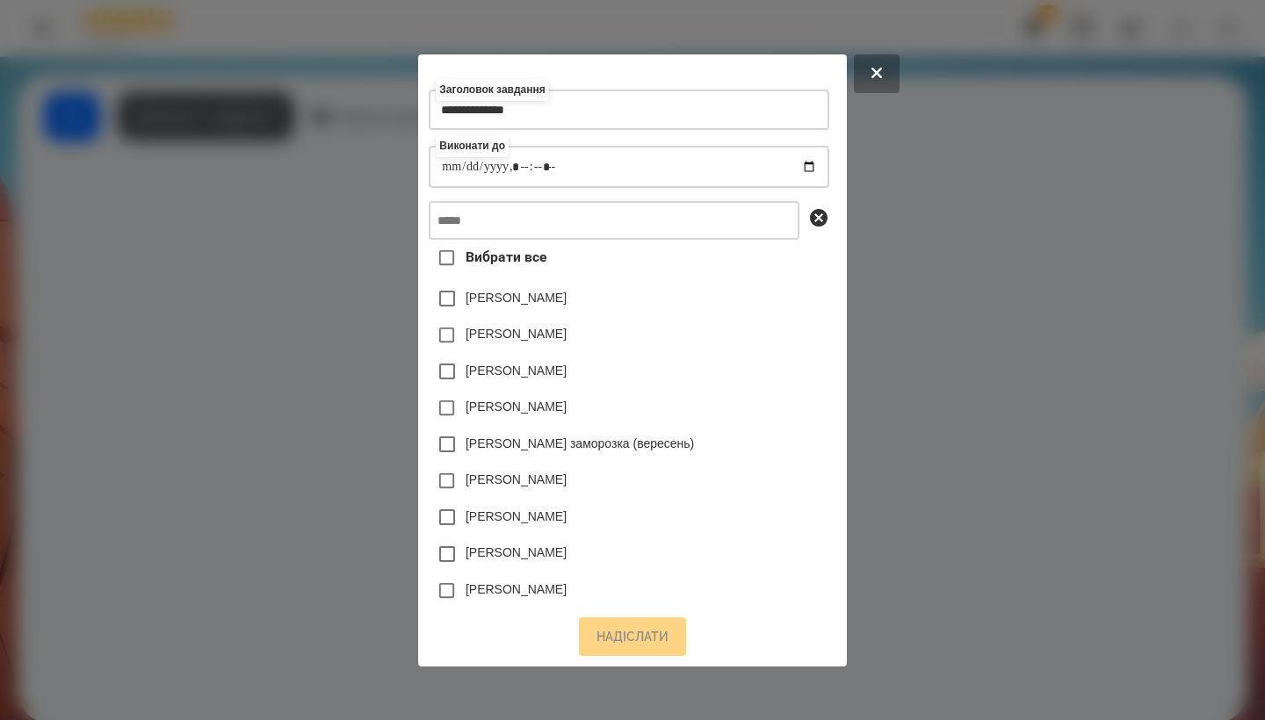
type input "**********"
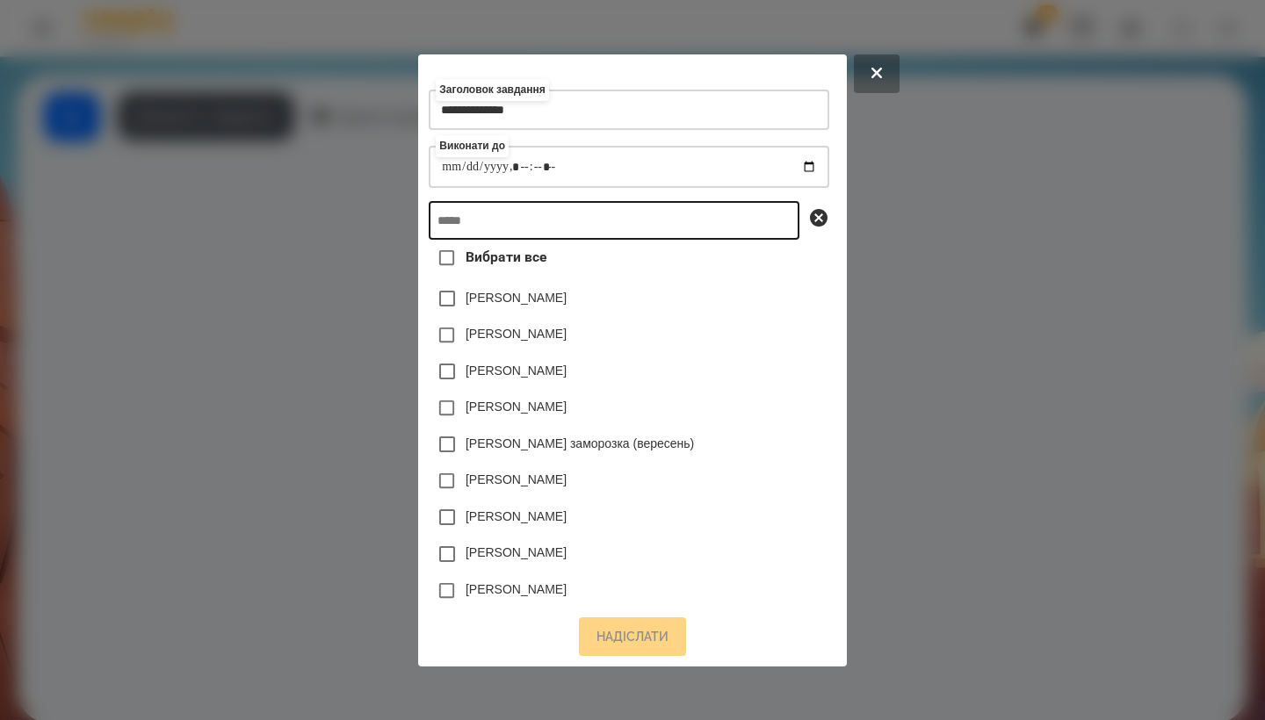
click at [575, 227] on input "text" at bounding box center [614, 220] width 371 height 39
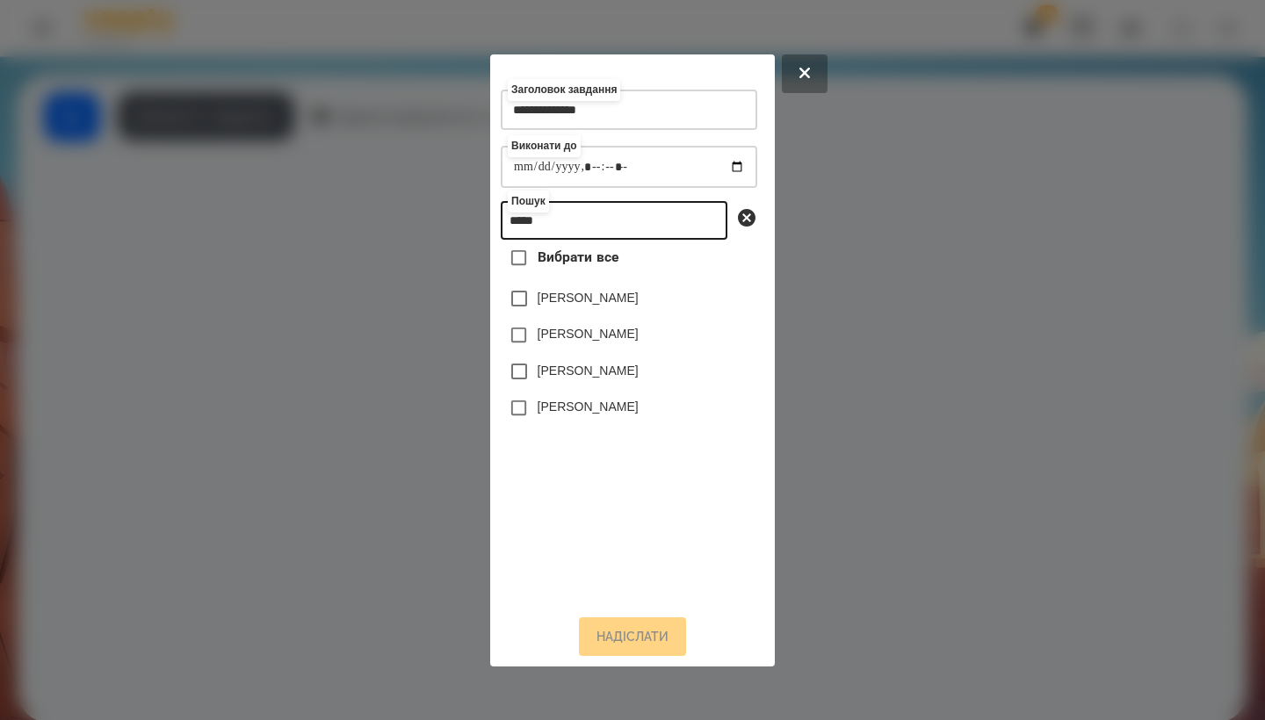
type input "*****"
click at [540, 343] on label "[PERSON_NAME]" at bounding box center [588, 334] width 101 height 18
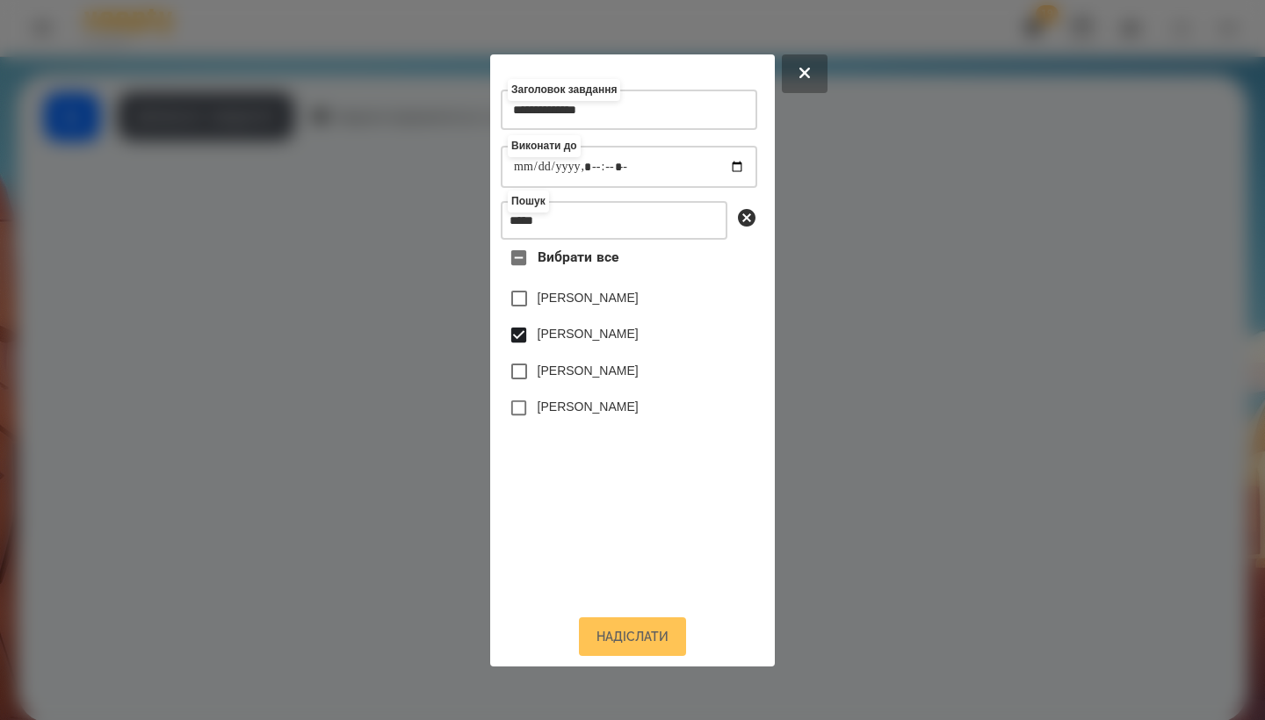
click at [626, 653] on button "Надіслати" at bounding box center [632, 637] width 107 height 39
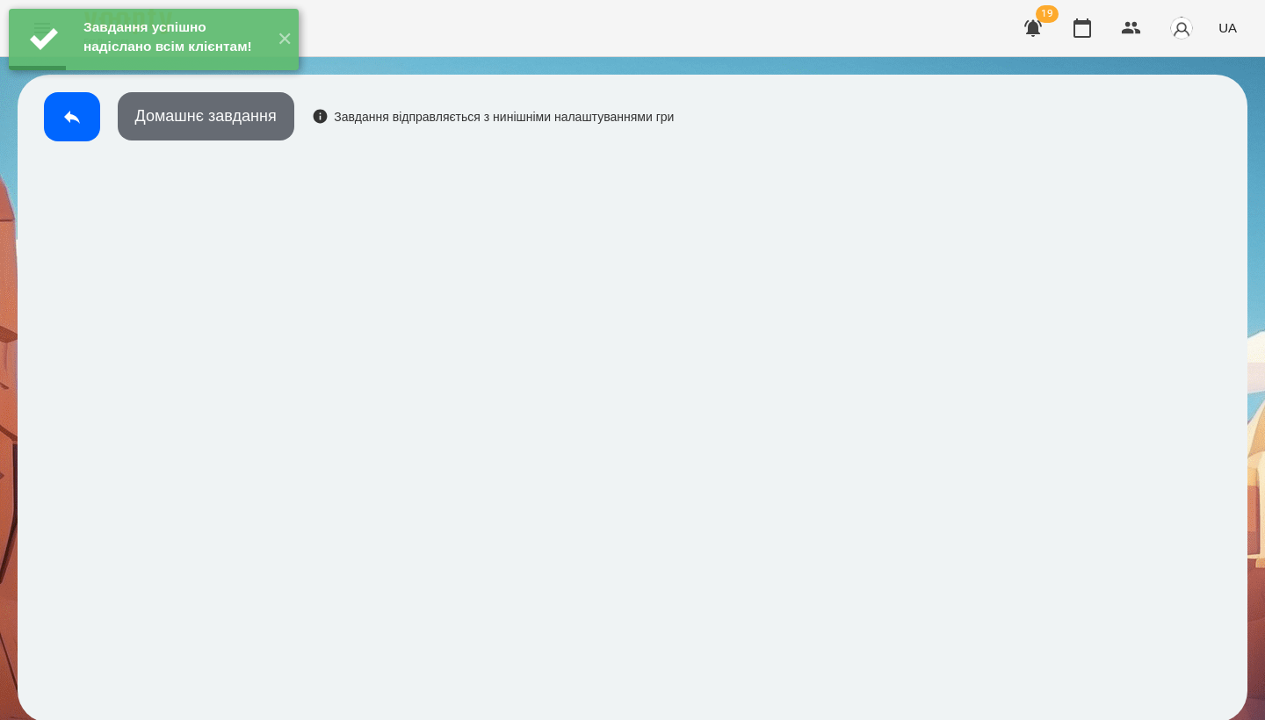
click at [226, 122] on button "Домашнє завдання" at bounding box center [206, 116] width 177 height 48
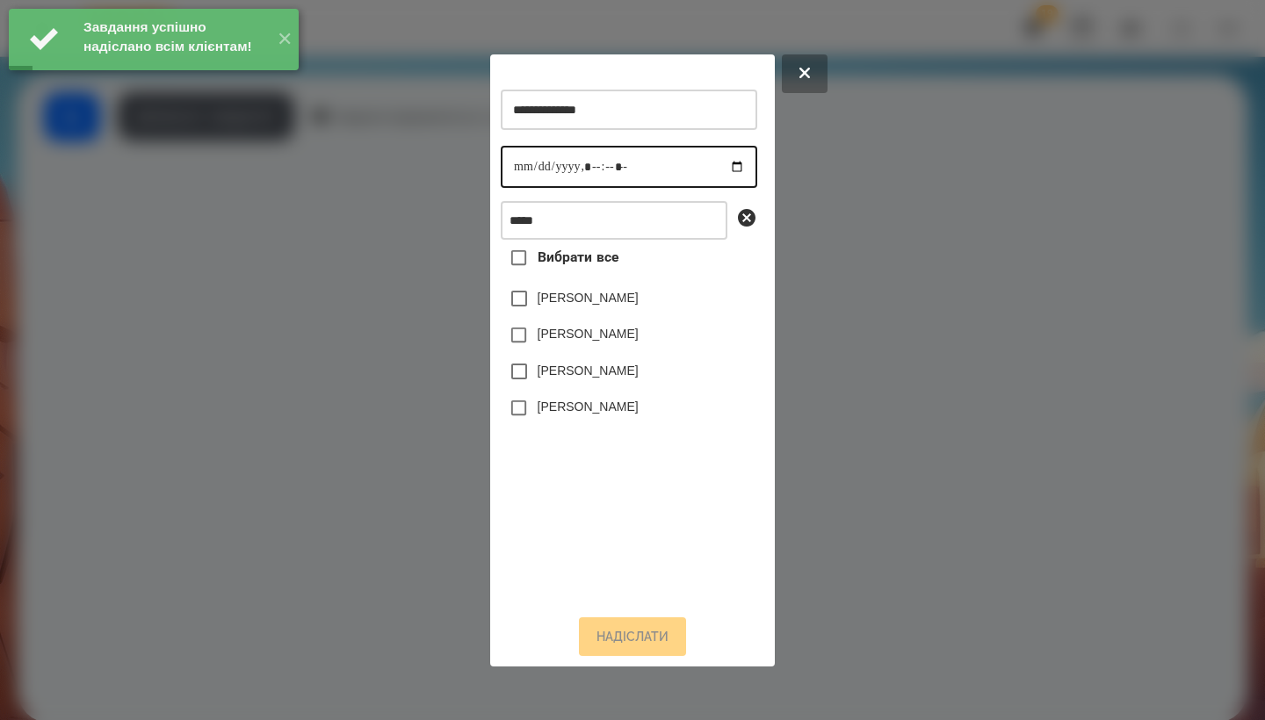
click at [519, 163] on input "datetime-local" at bounding box center [629, 167] width 257 height 42
type input "**********"
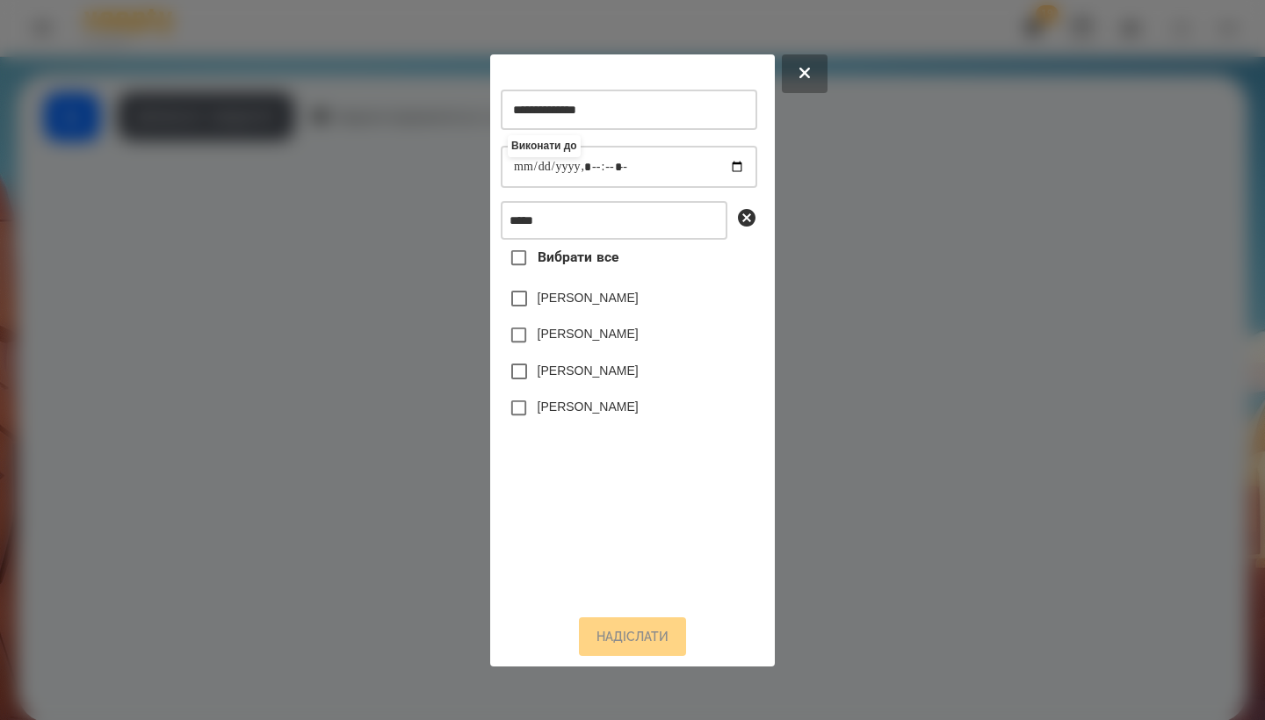
click at [584, 333] on label "[PERSON_NAME]" at bounding box center [588, 334] width 101 height 18
click at [647, 636] on button "Надіслати" at bounding box center [632, 637] width 107 height 39
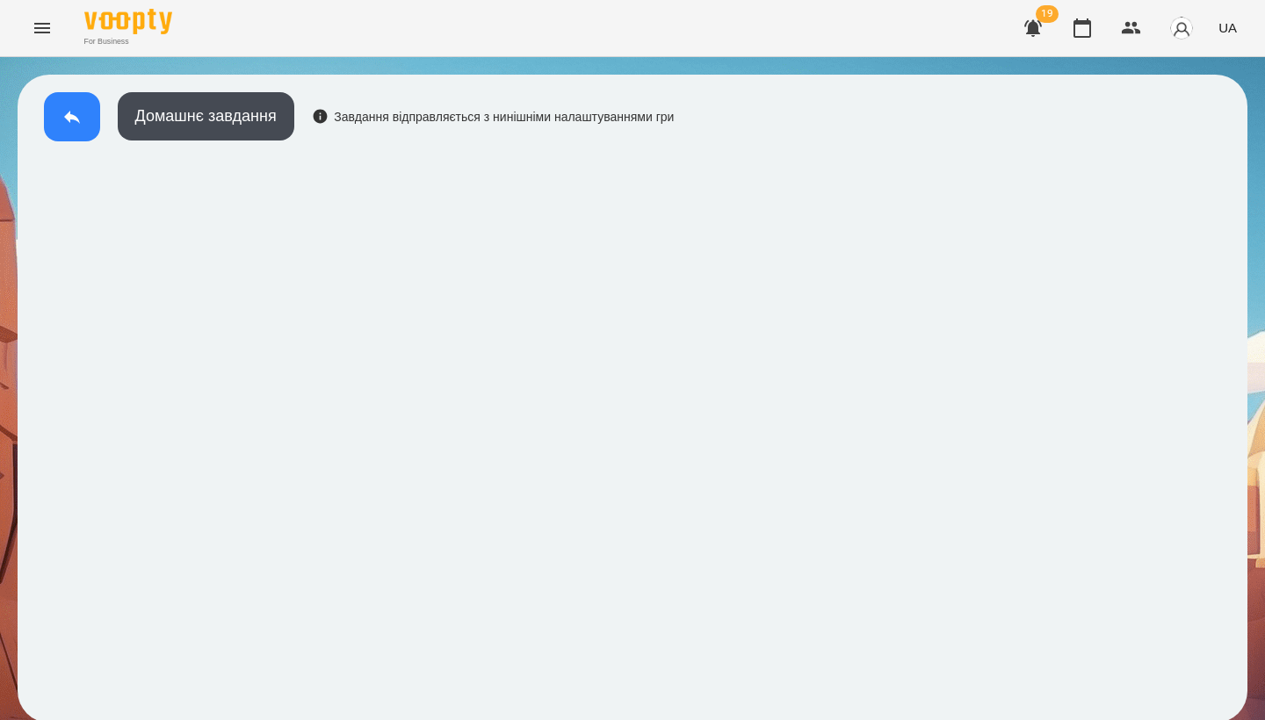
click at [72, 132] on button at bounding box center [72, 116] width 56 height 49
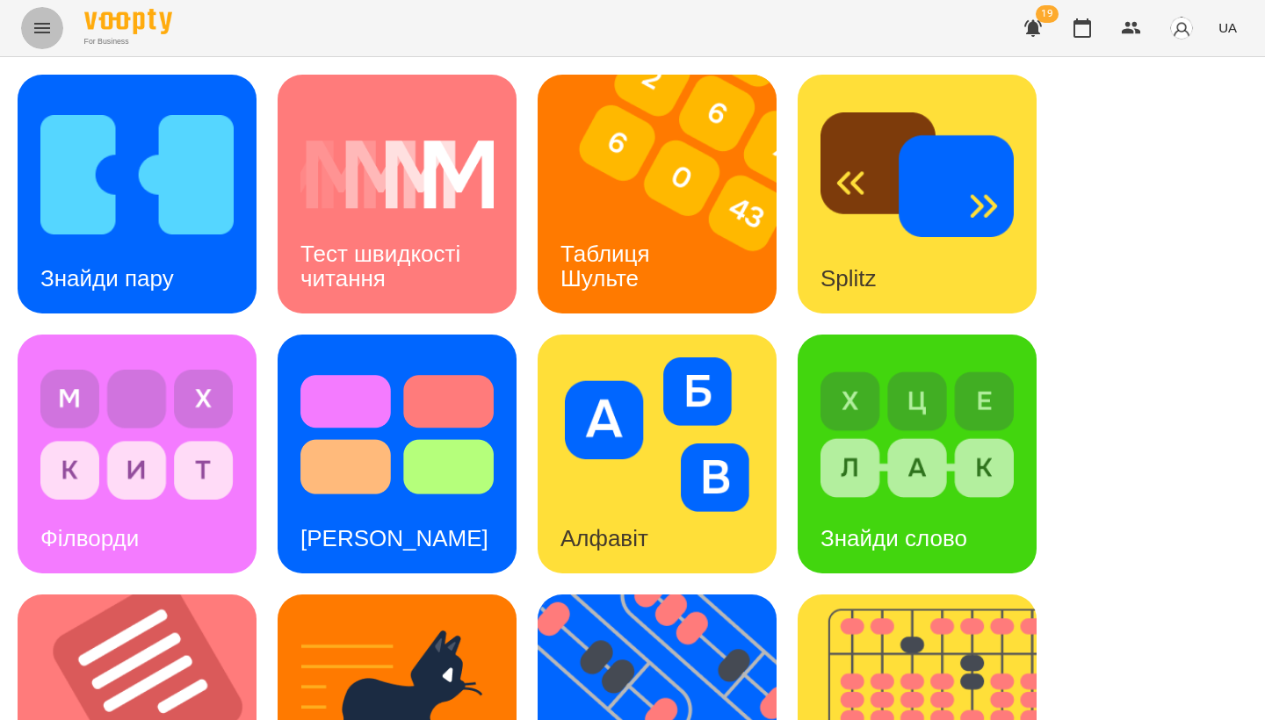
click at [50, 32] on icon "Menu" at bounding box center [42, 28] width 21 height 21
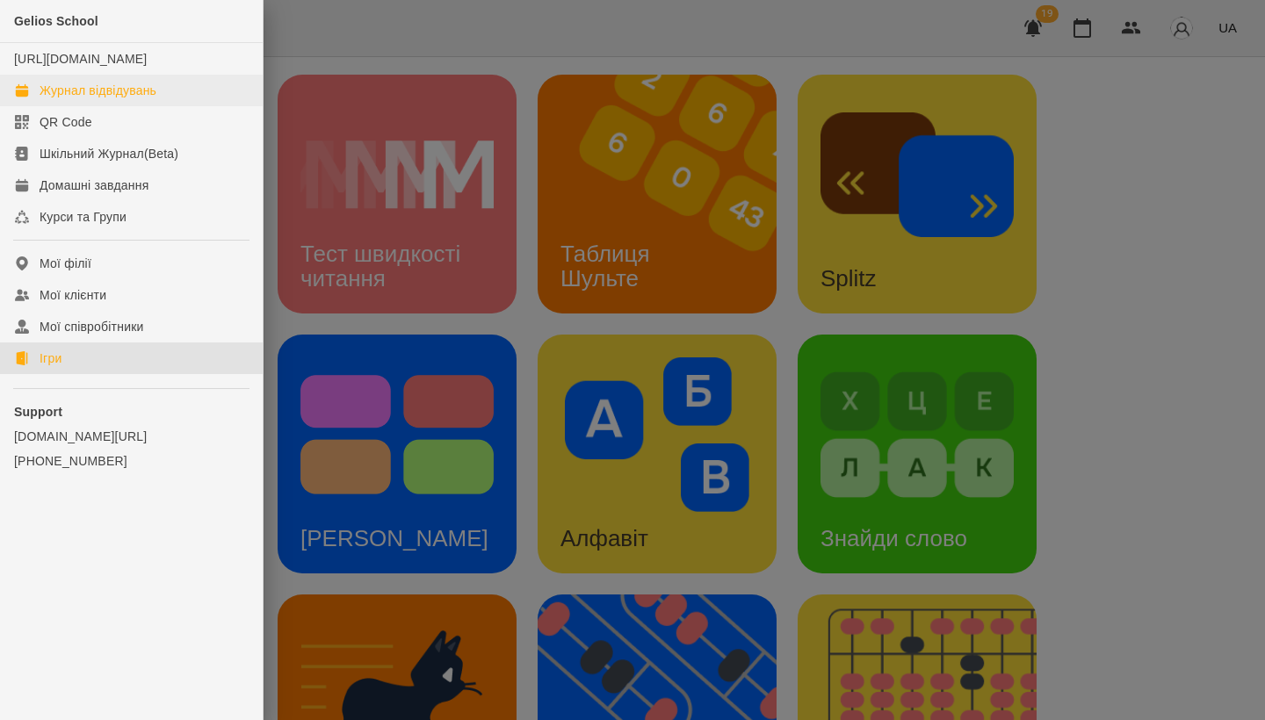
click at [108, 99] on div "Журнал відвідувань" at bounding box center [98, 91] width 117 height 18
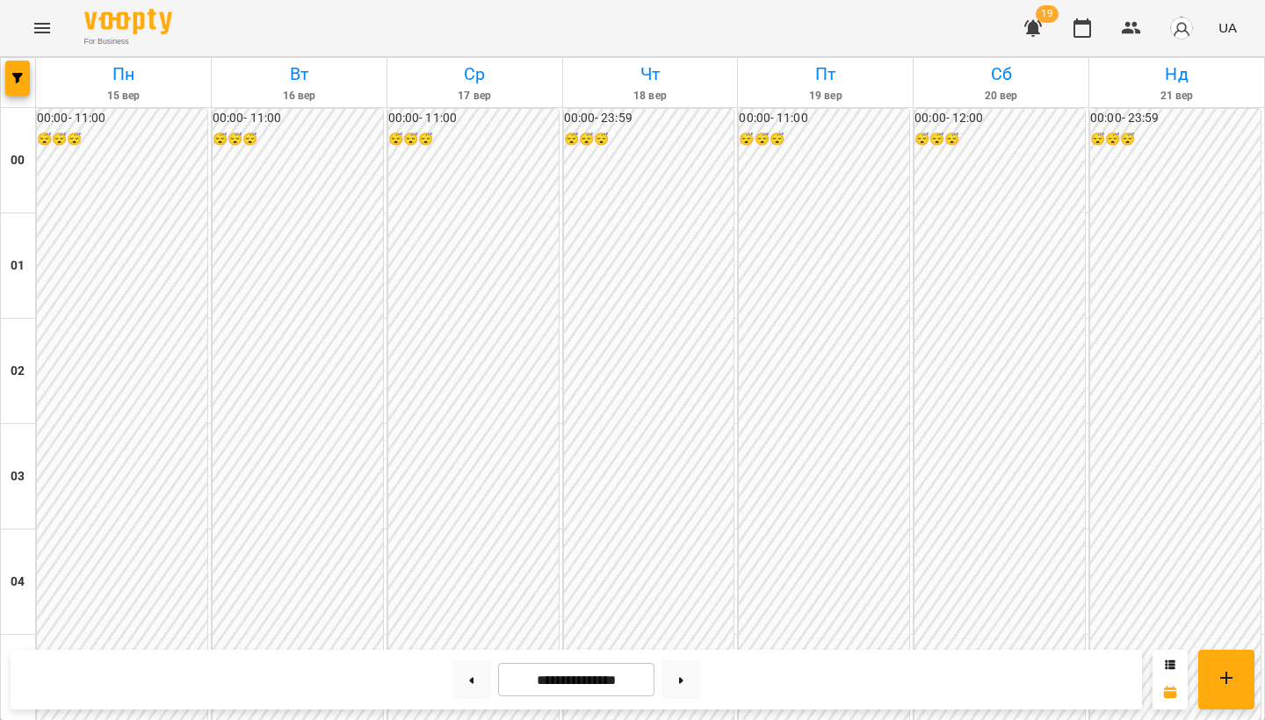
scroll to position [1280, 0]
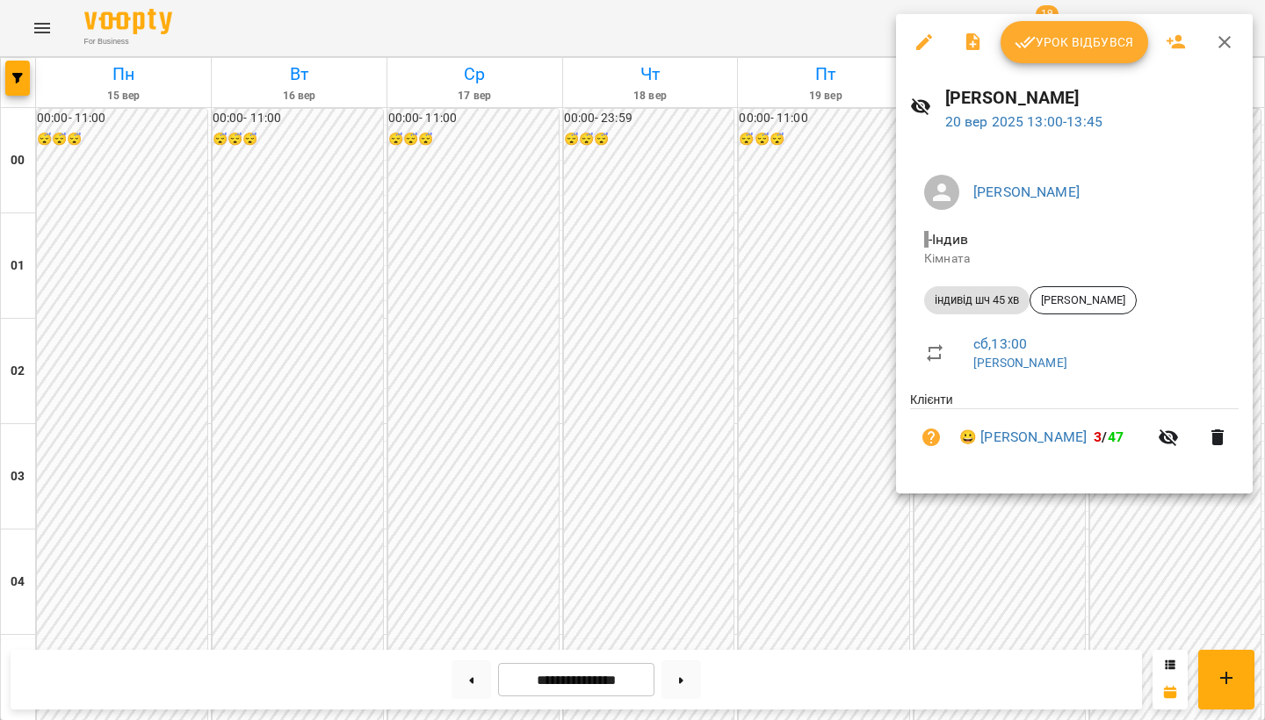
click at [1074, 39] on span "Урок відбувся" at bounding box center [1074, 42] width 119 height 21
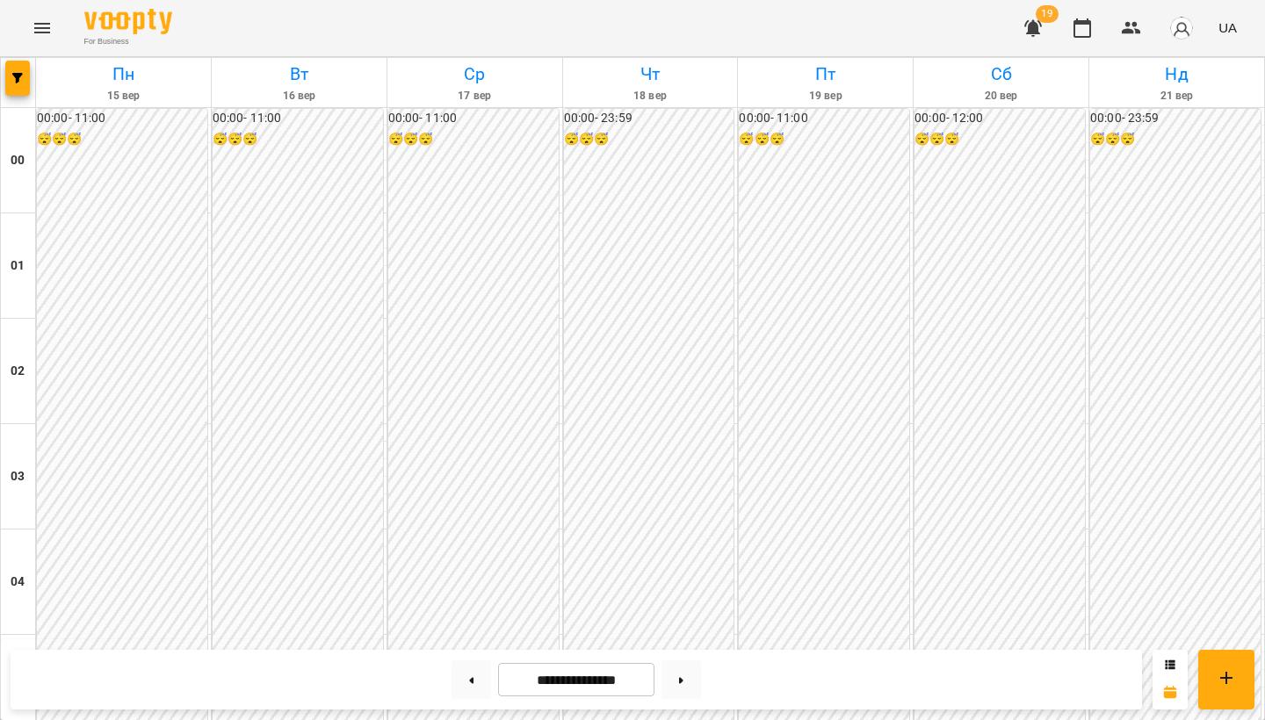
click at [44, 35] on icon "Menu" at bounding box center [42, 28] width 21 height 21
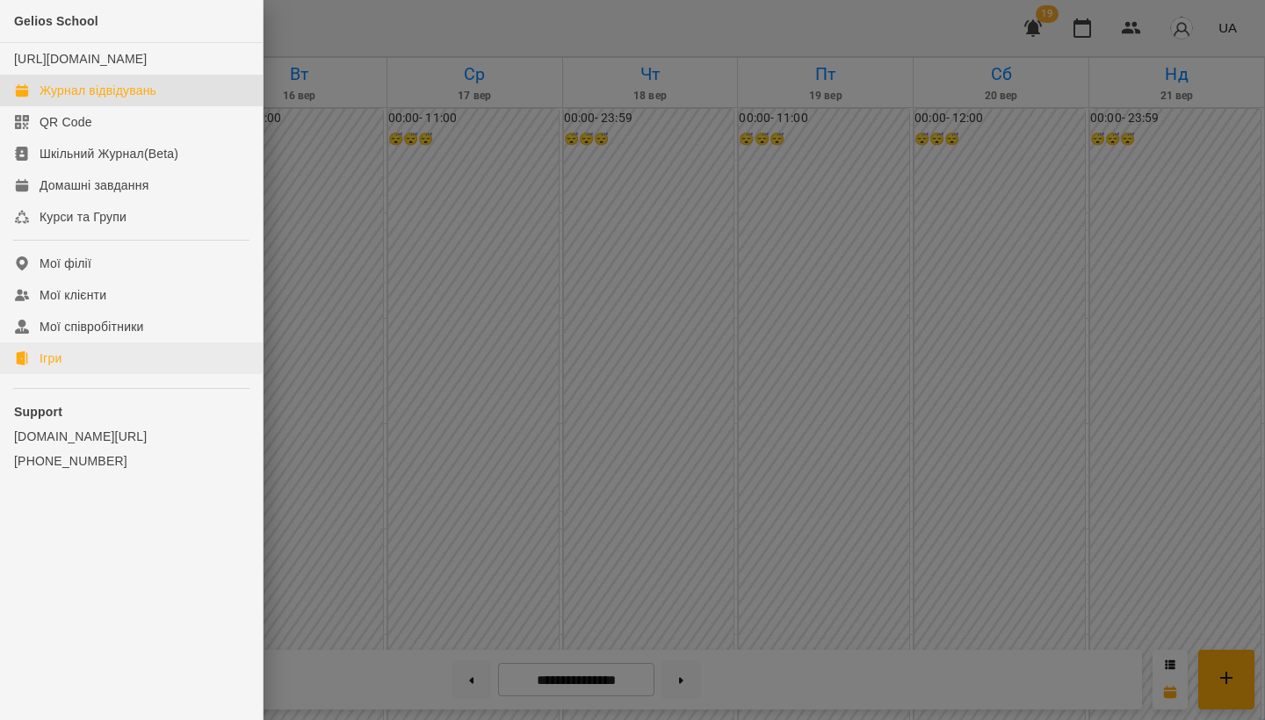
click at [60, 374] on link "Ігри" at bounding box center [131, 359] width 263 height 32
